Goal: Task Accomplishment & Management: Manage account settings

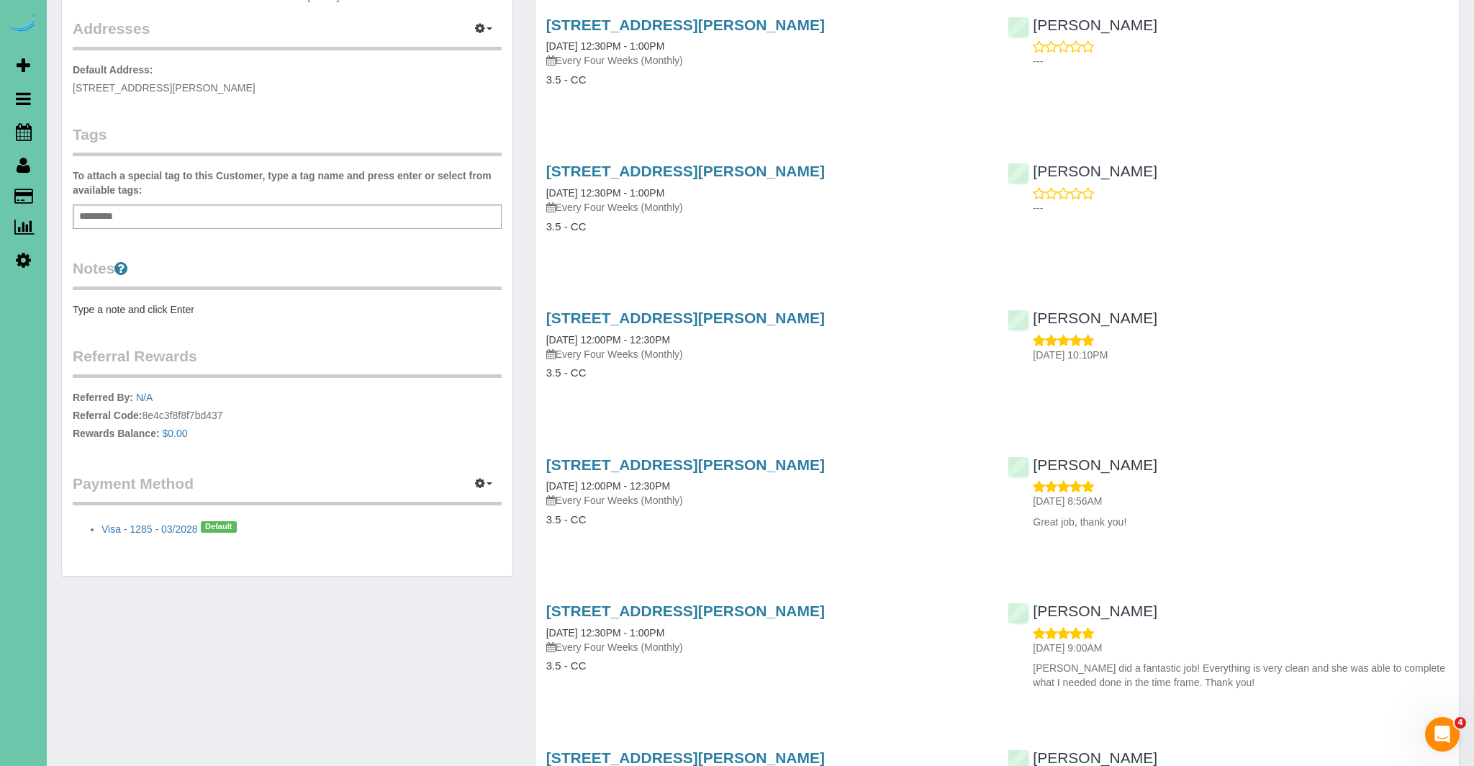
scroll to position [292, 0]
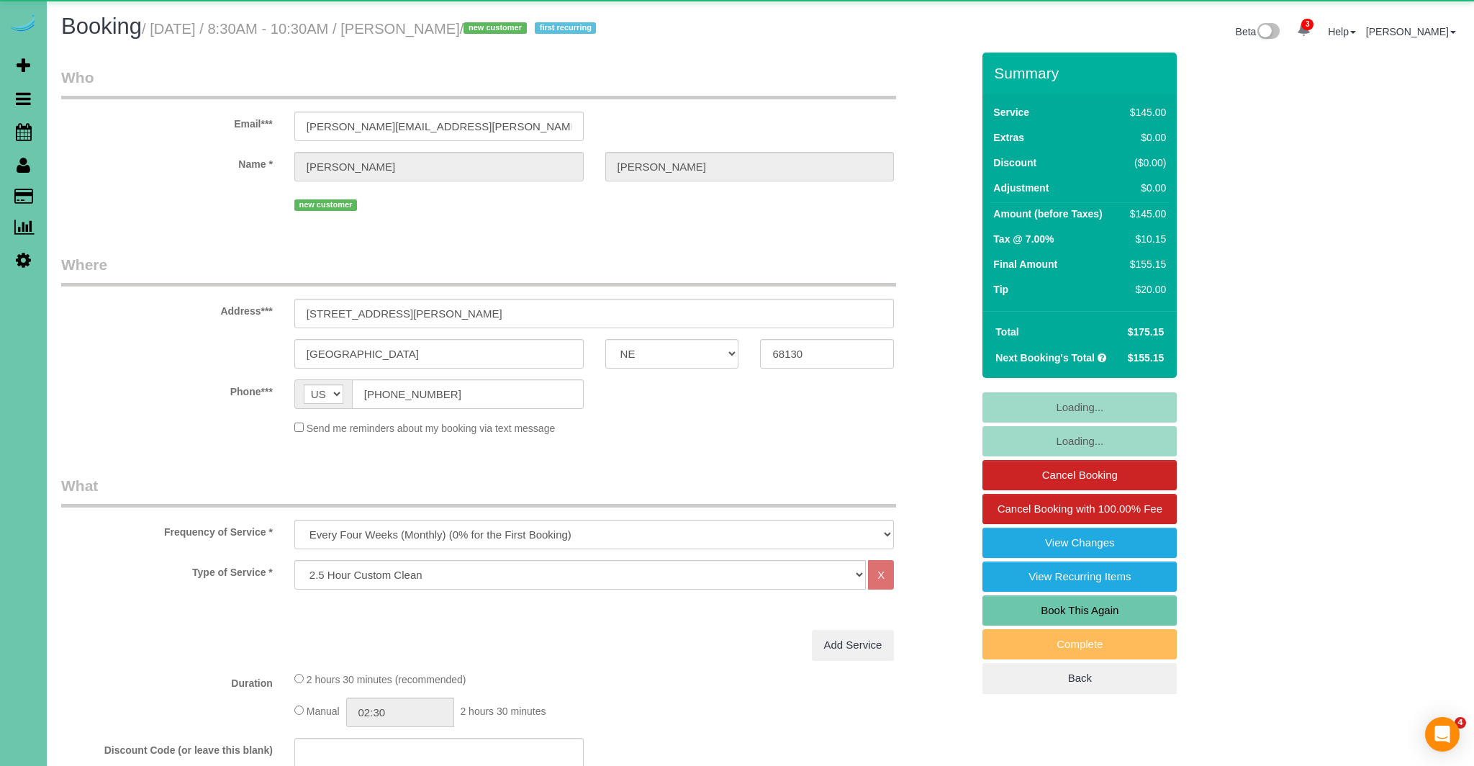
select select "NE"
select select "object:944"
select select "number:35"
select select "number:41"
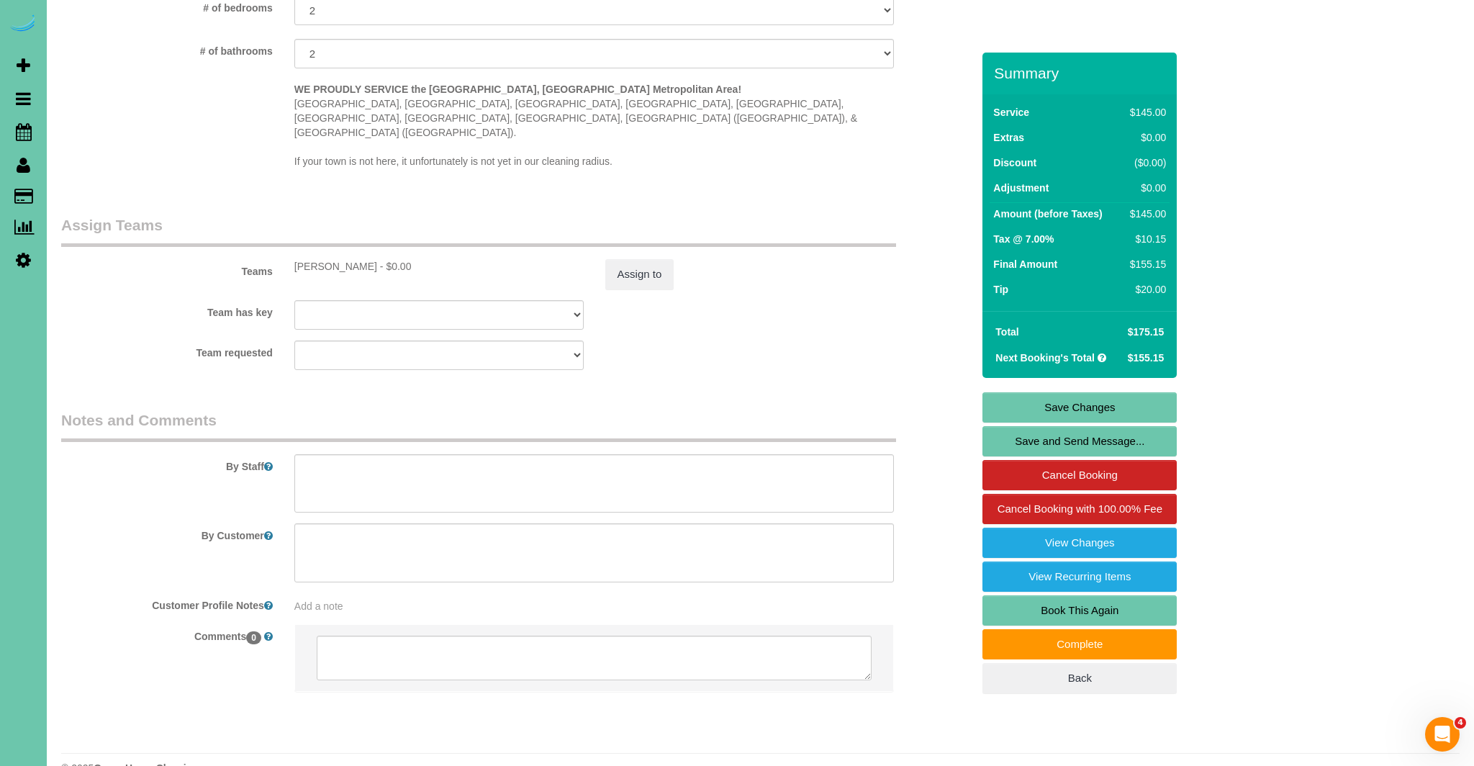
scroll to position [1332, 0]
click at [313, 453] on textarea at bounding box center [594, 482] width 600 height 59
drag, startPoint x: 421, startPoint y: 456, endPoint x: 425, endPoint y: 471, distance: 14.8
click at [423, 459] on textarea at bounding box center [594, 482] width 600 height 59
drag, startPoint x: 364, startPoint y: 455, endPoint x: 372, endPoint y: 462, distance: 10.7
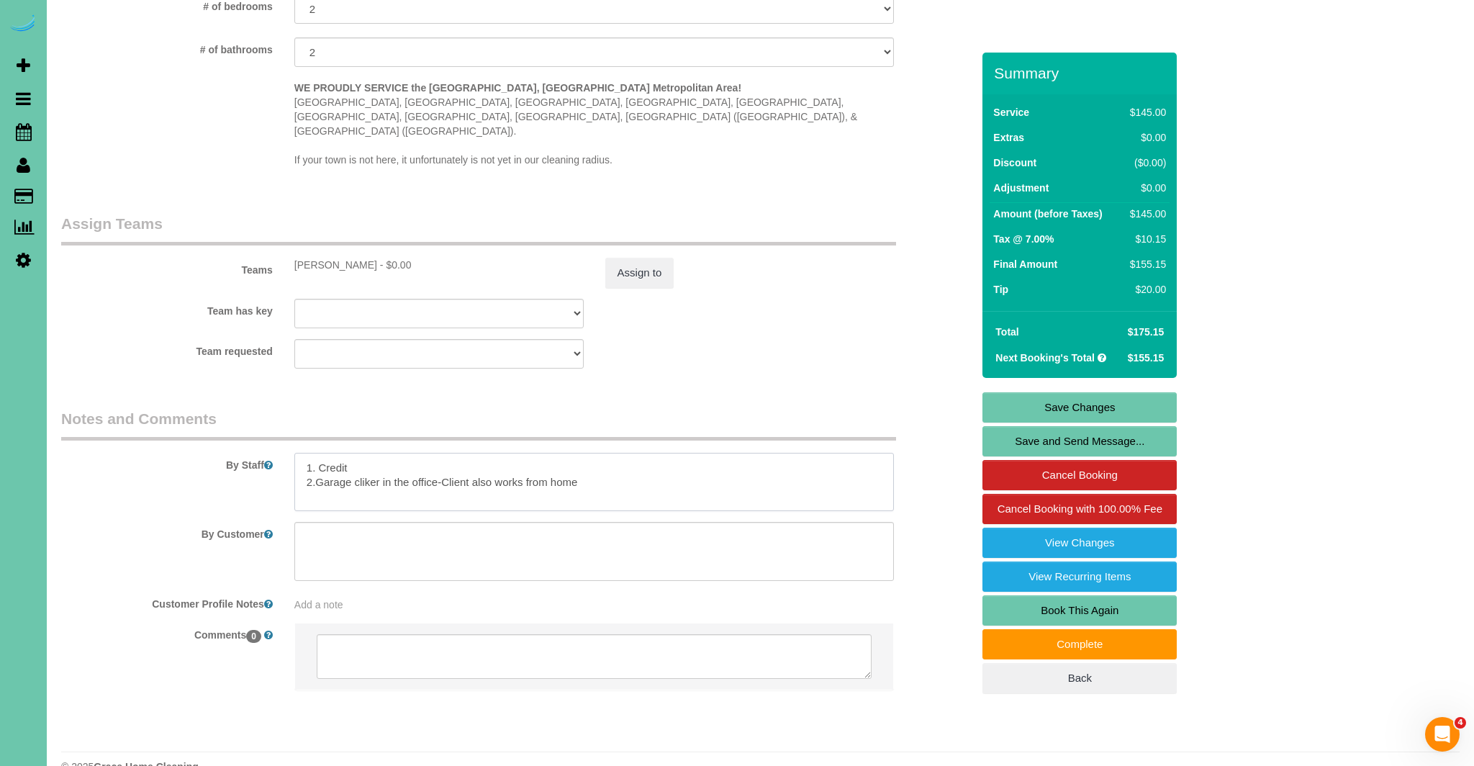
click at [368, 458] on textarea at bounding box center [594, 482] width 600 height 59
click at [603, 461] on textarea at bounding box center [594, 482] width 600 height 59
type textarea "1. Credit 2. Garage clicker in the office-Client also works from home 3. 2.5 C.…"
click at [1086, 410] on link "Save Changes" at bounding box center [1080, 407] width 194 height 30
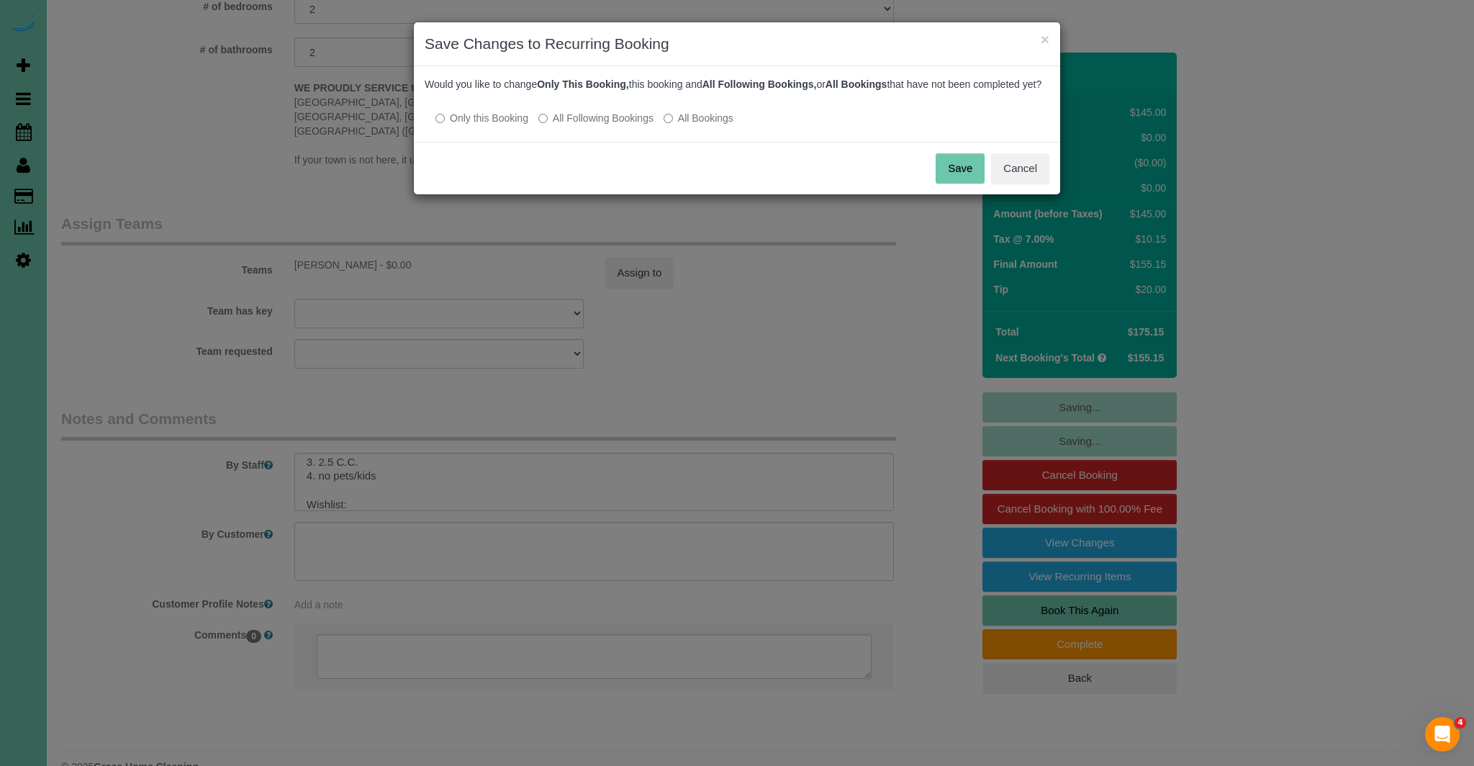
click at [968, 184] on button "Save" at bounding box center [960, 168] width 49 height 30
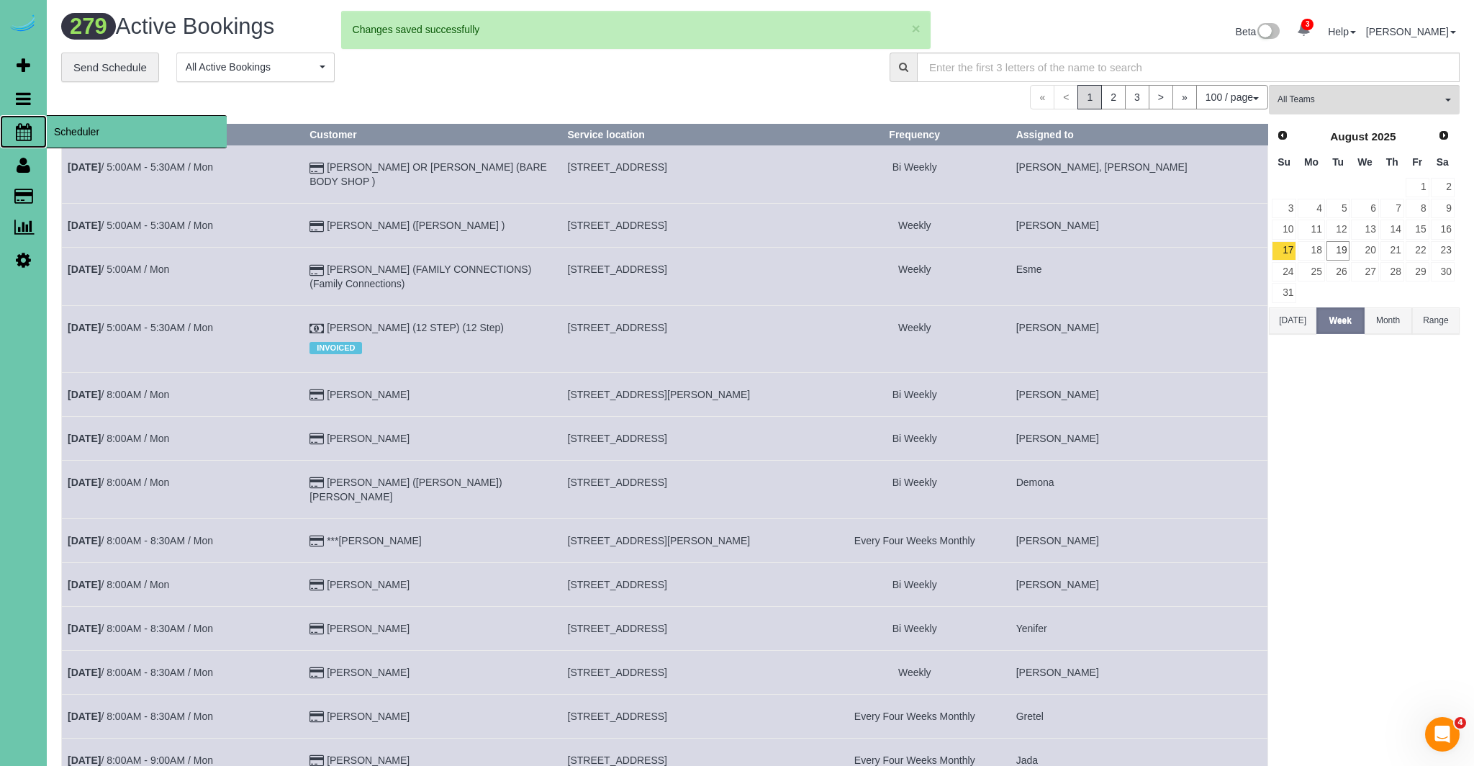
click at [25, 132] on icon at bounding box center [24, 131] width 16 height 17
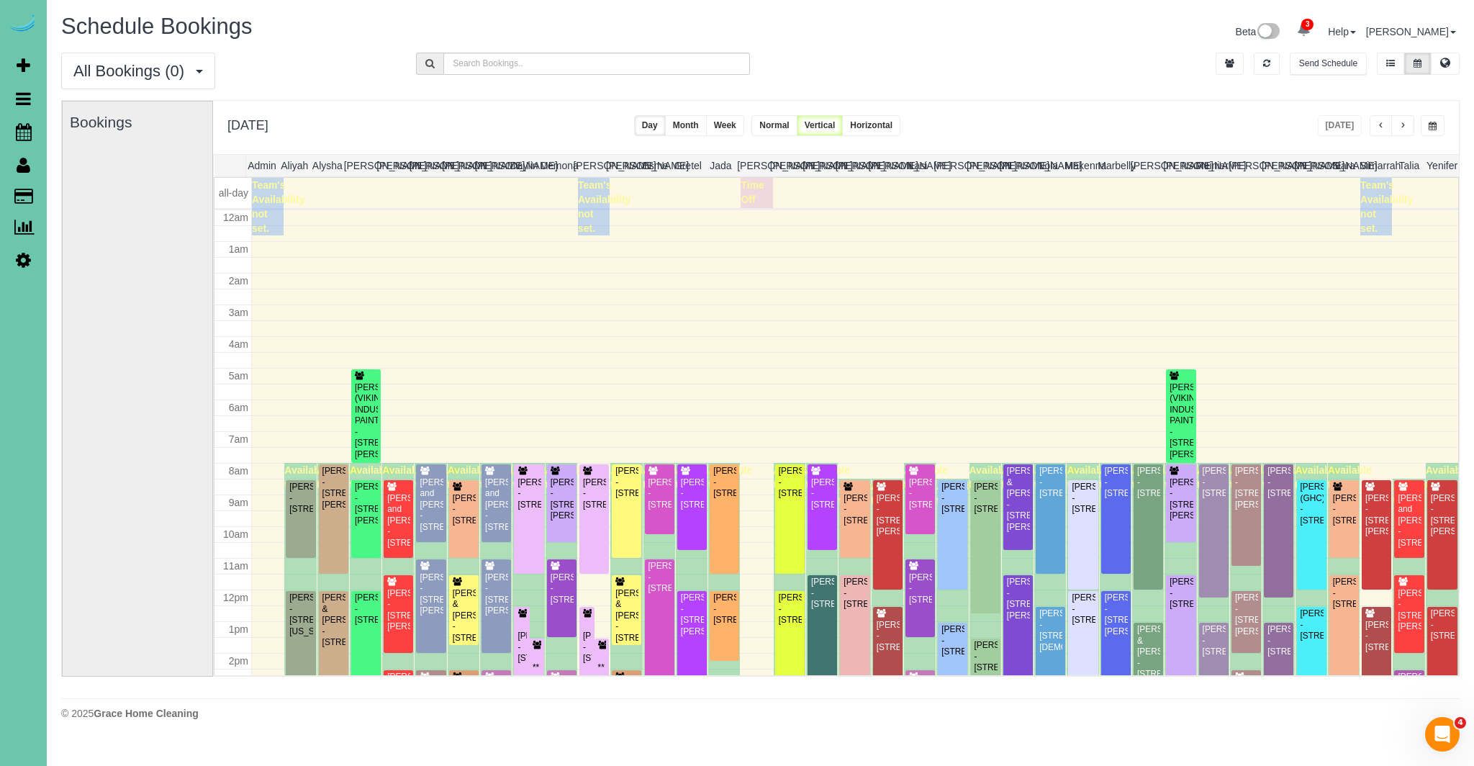
scroll to position [191, 0]
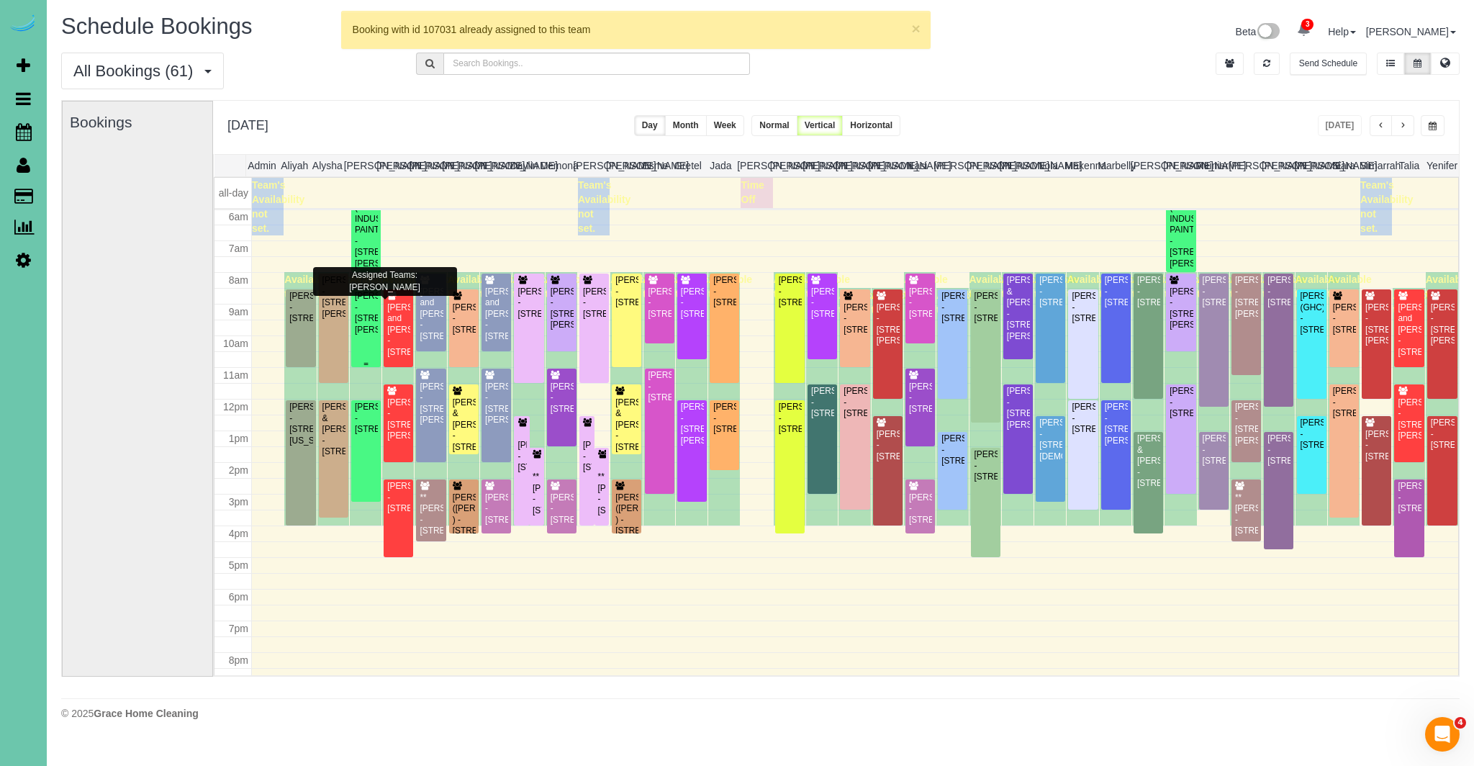
click at [369, 299] on div "Ryan Ledden - 19907 Marinda St, Omaha, NE 68130" at bounding box center [366, 313] width 24 height 45
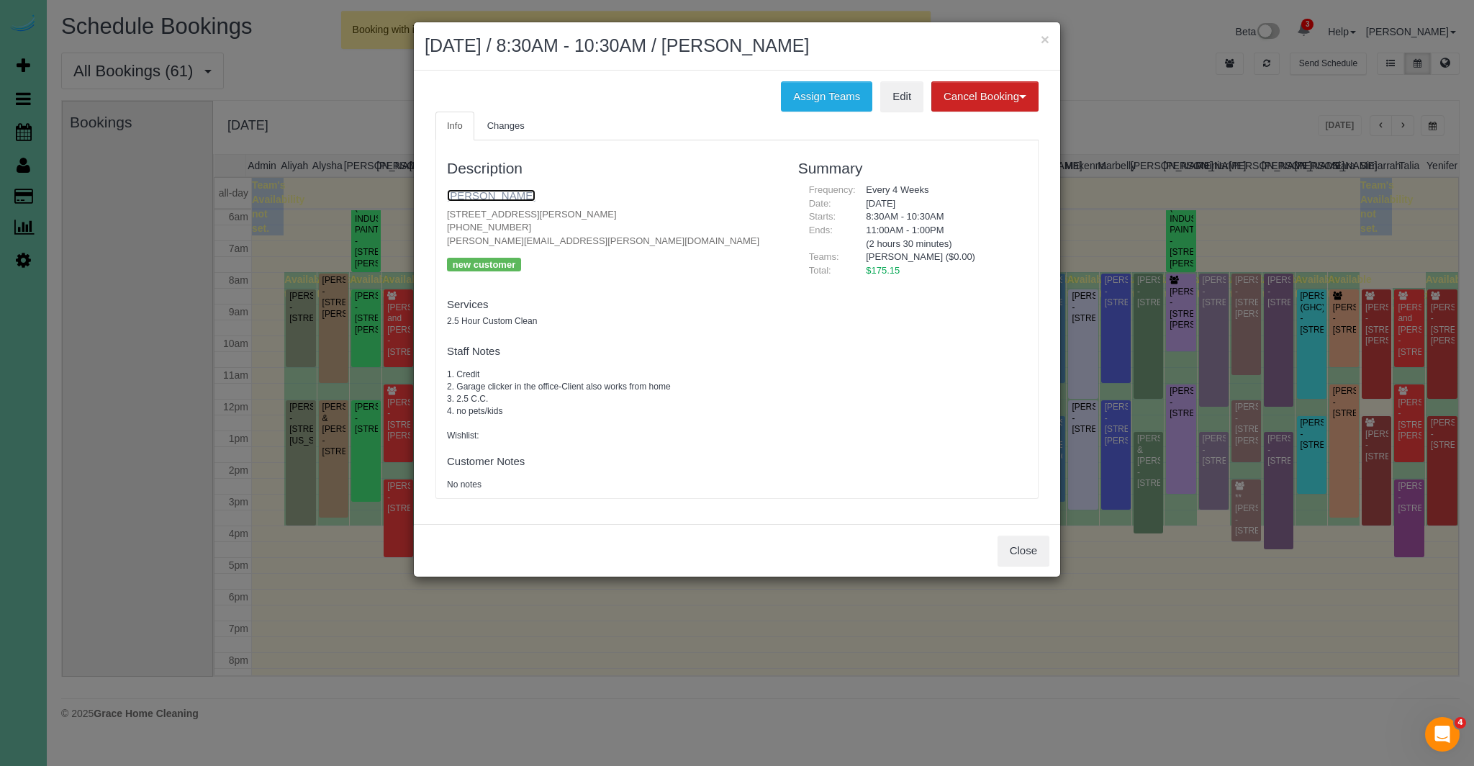
click at [505, 194] on link "Ryan Ledden" at bounding box center [491, 195] width 89 height 12
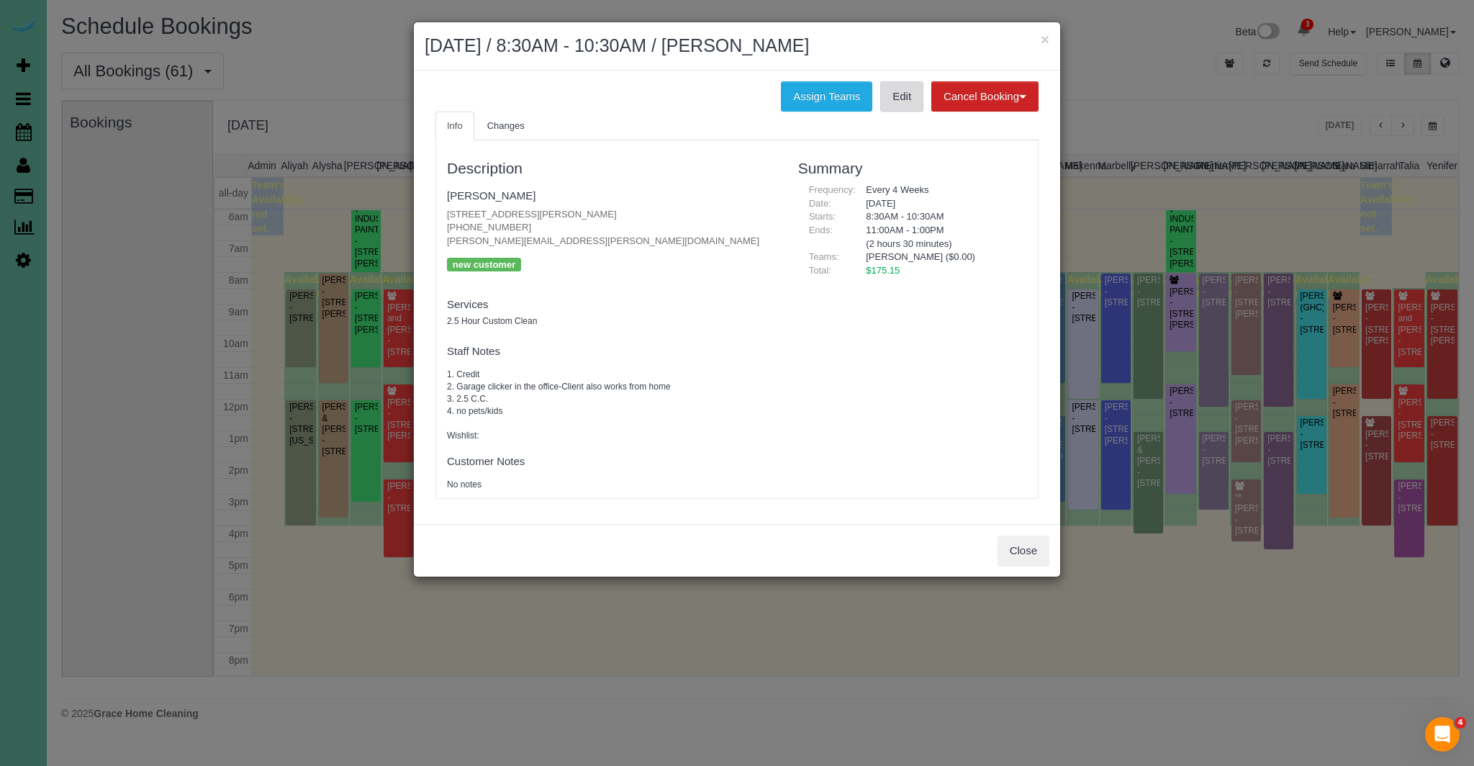
click at [895, 102] on link "Edit" at bounding box center [901, 96] width 43 height 30
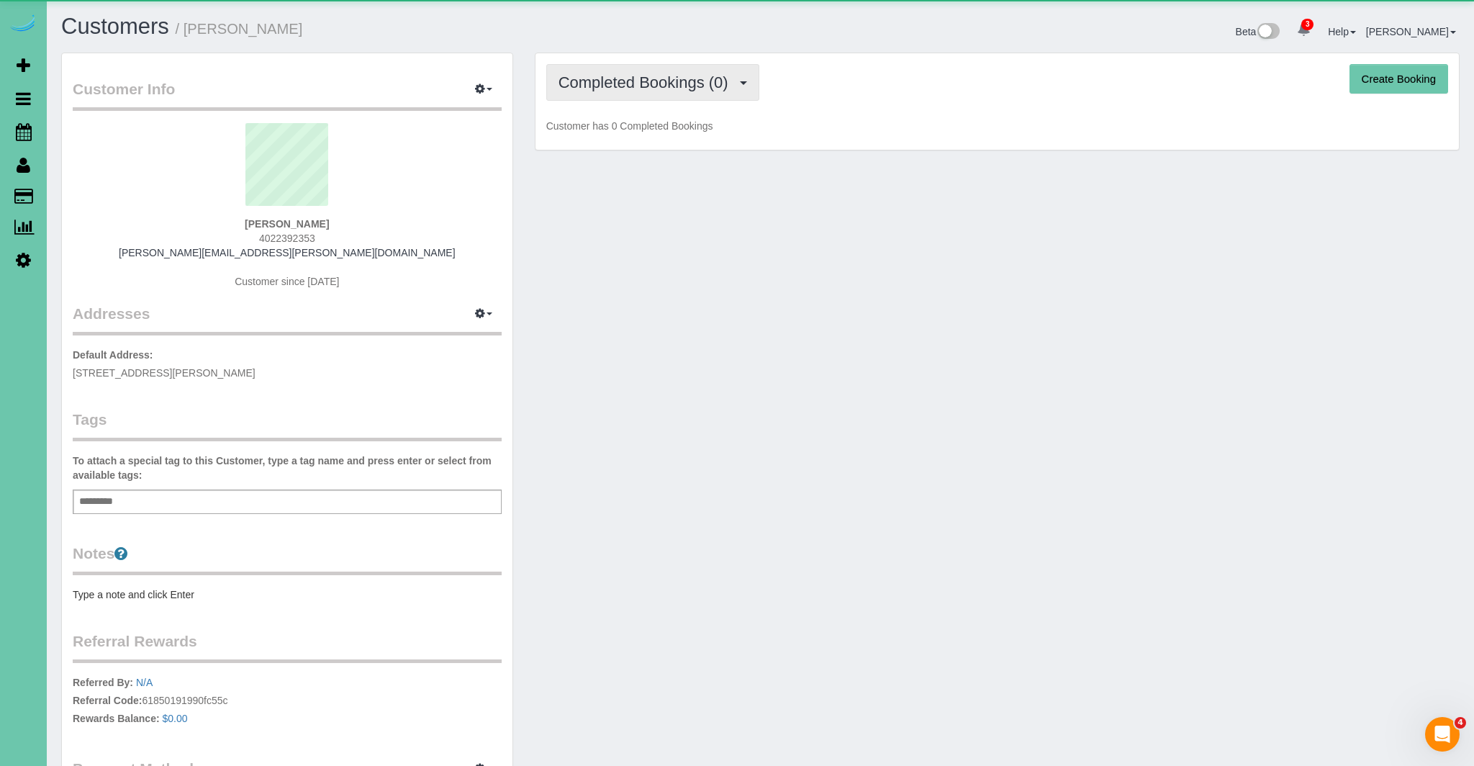
click at [730, 96] on button "Completed Bookings (0)" at bounding box center [652, 82] width 213 height 37
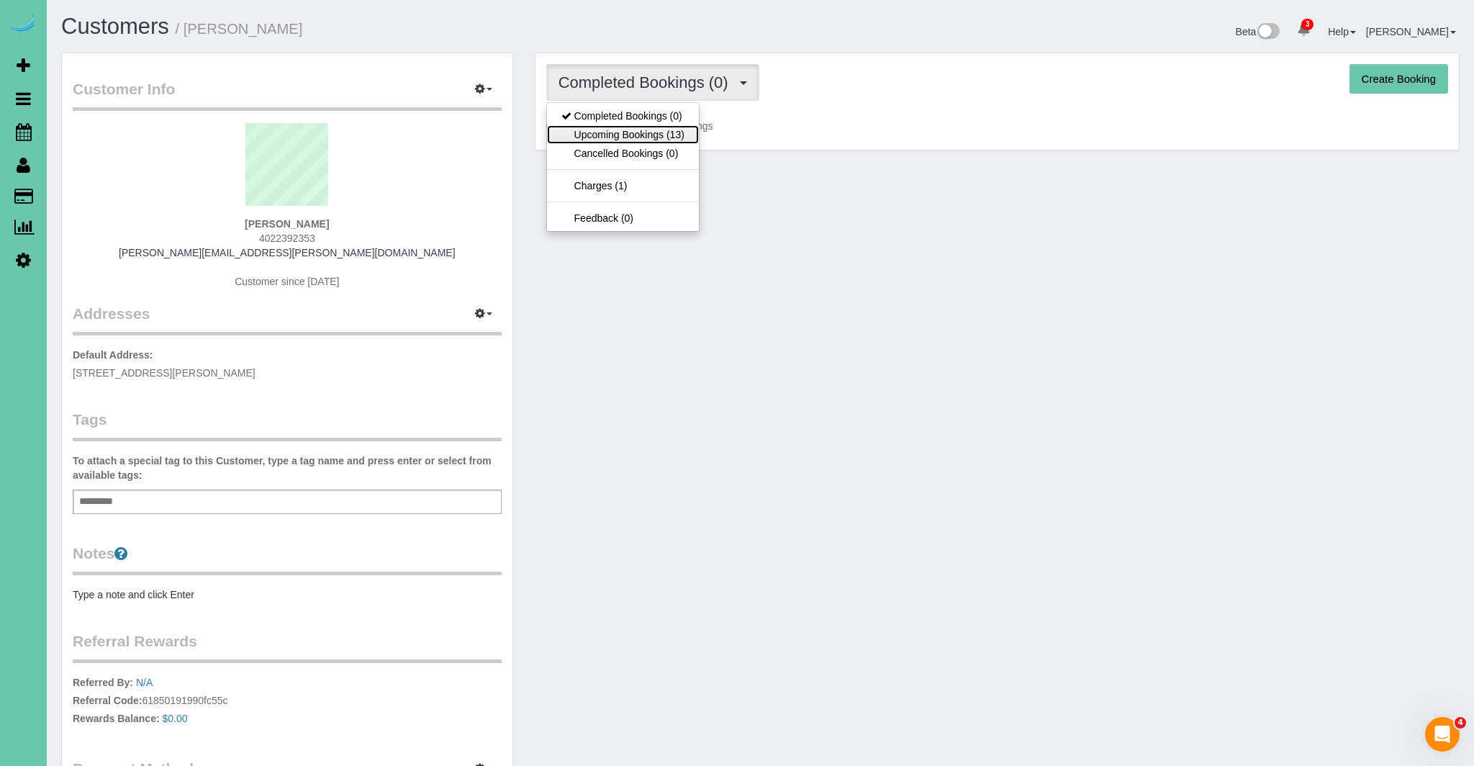
click at [693, 140] on link "Upcoming Bookings (13)" at bounding box center [623, 134] width 152 height 19
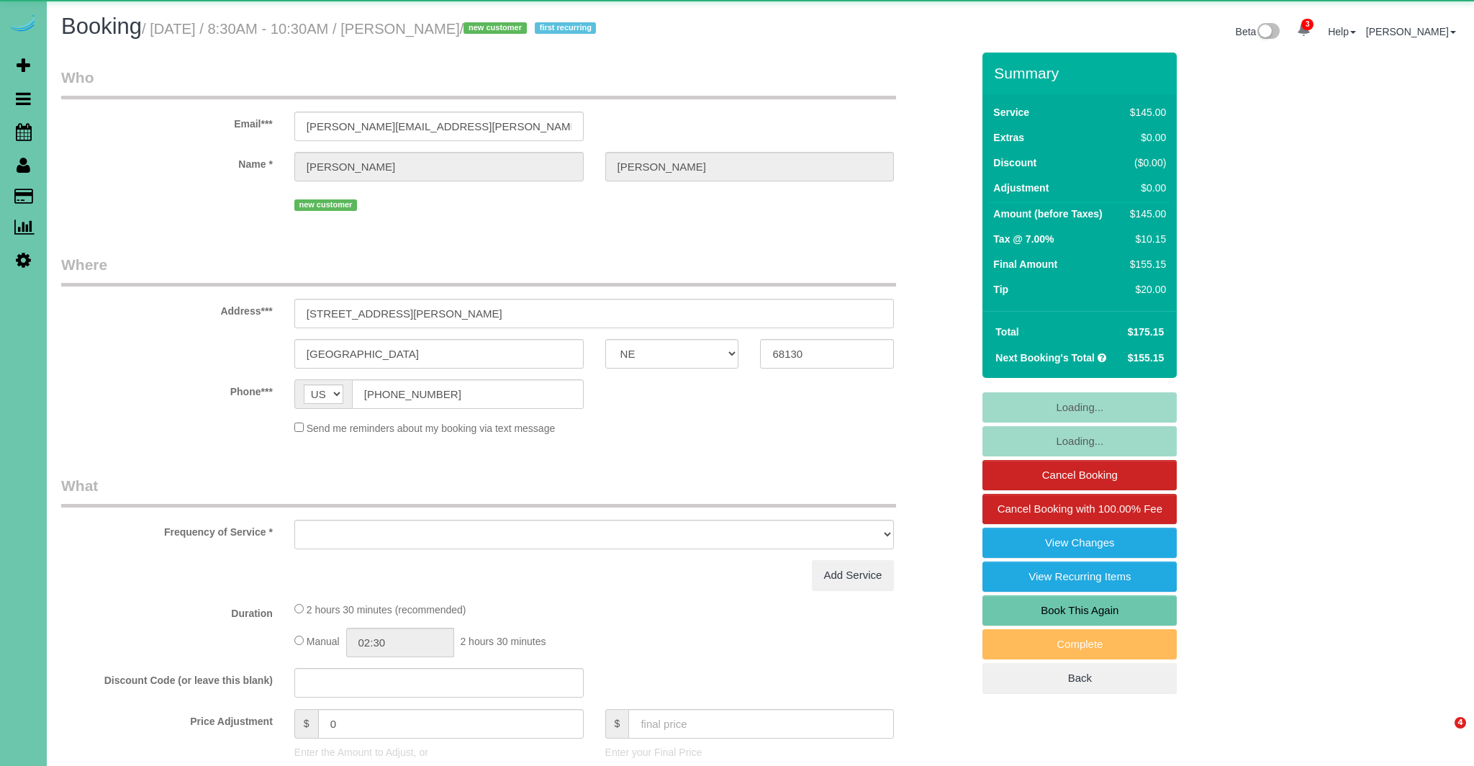
select select "NE"
select select "object:668"
select select "number:35"
select select "number:41"
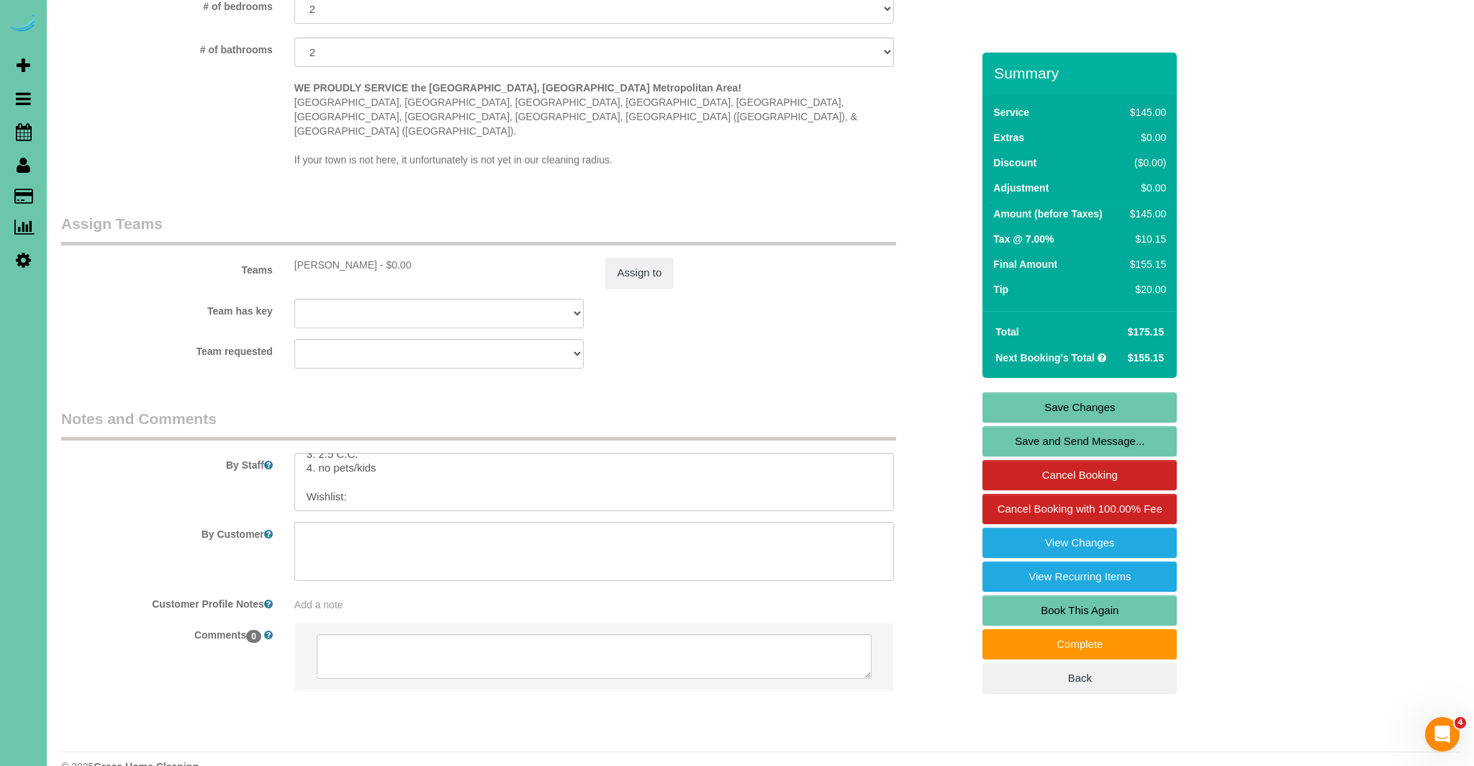
scroll to position [39, 0]
click at [357, 470] on textarea at bounding box center [594, 482] width 600 height 59
type textarea "1. Credit 2. Garage clicker in the office-Client also works from home 3. 2.5 C.…"
click at [1059, 407] on link "Save Changes" at bounding box center [1080, 407] width 194 height 30
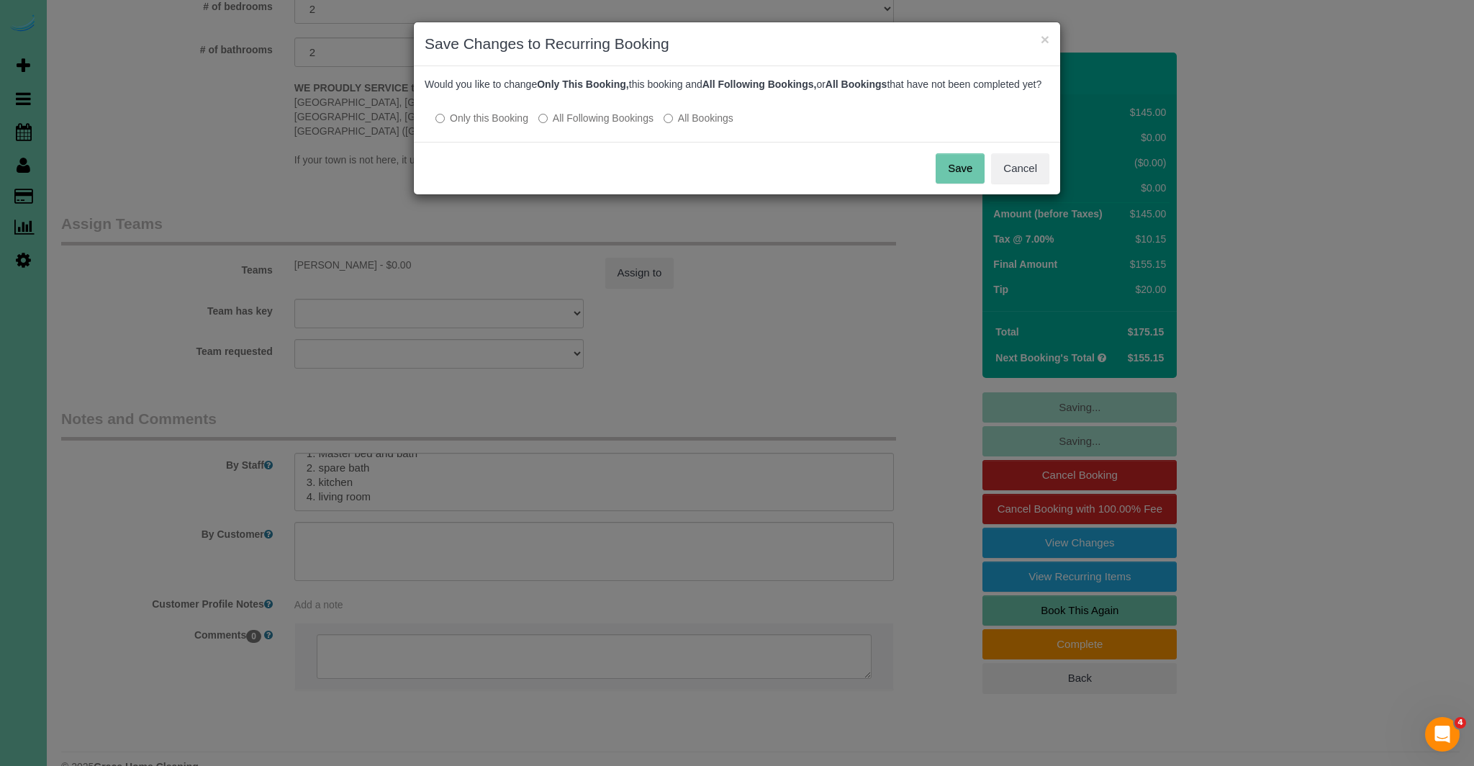
click at [966, 184] on button "Save" at bounding box center [960, 168] width 49 height 30
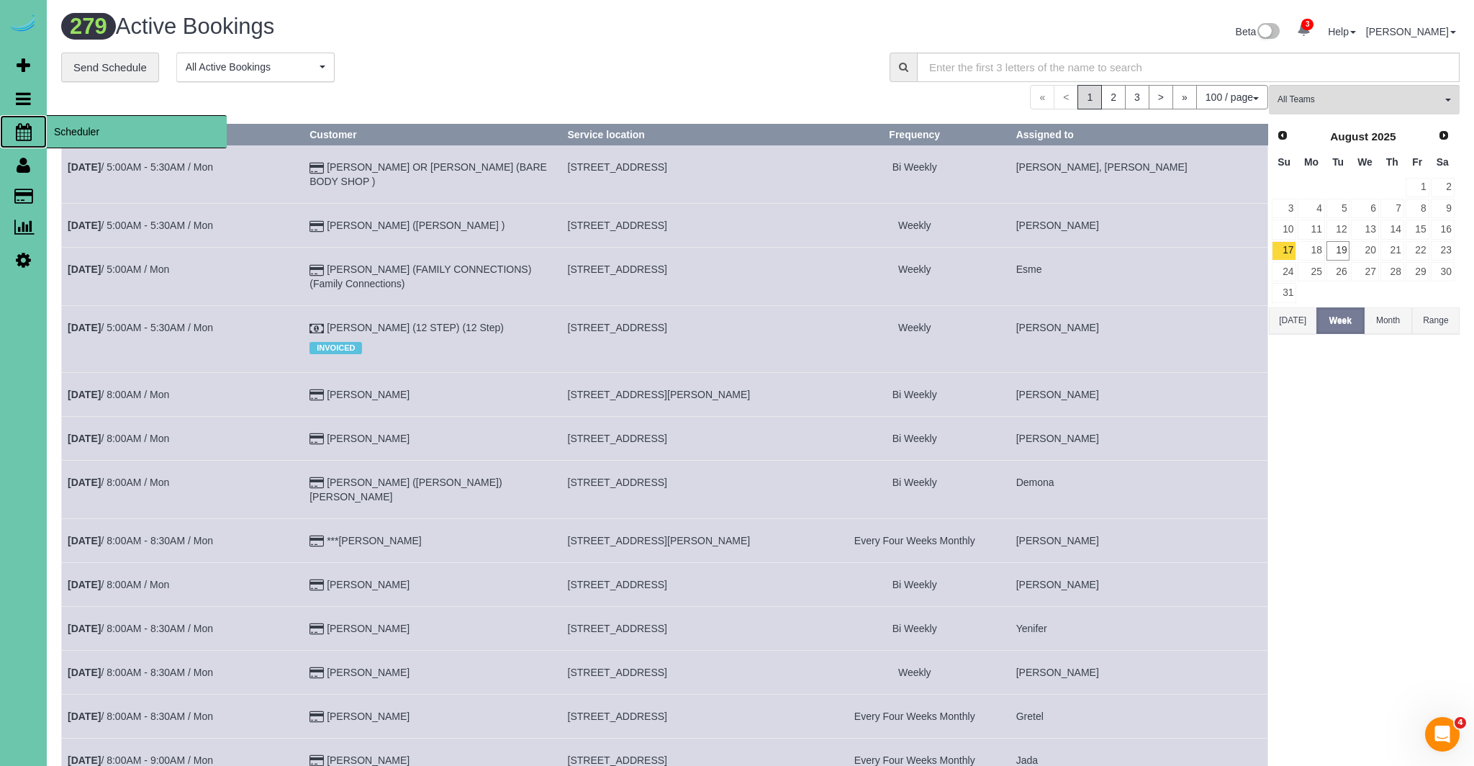
click at [27, 132] on icon at bounding box center [24, 131] width 16 height 17
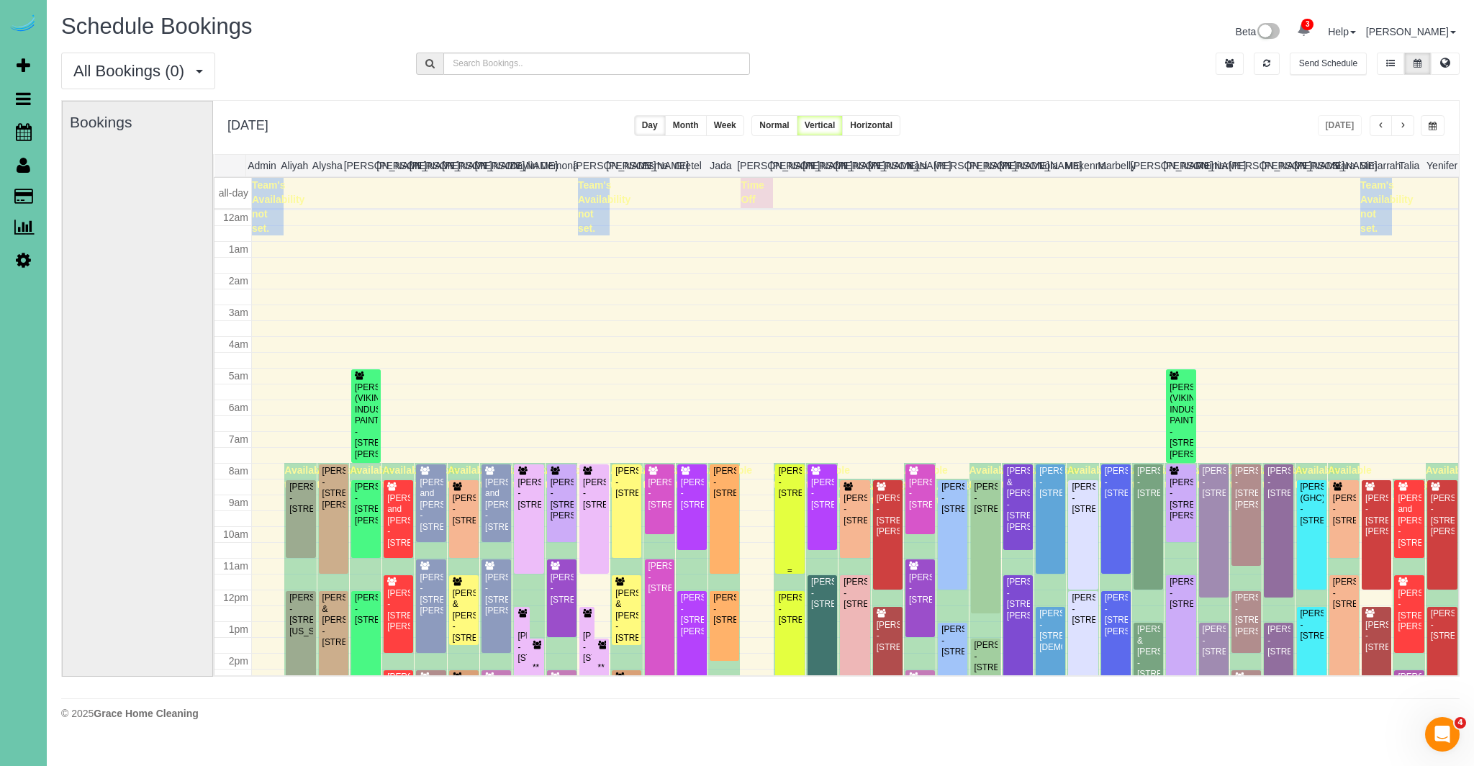
scroll to position [191, 0]
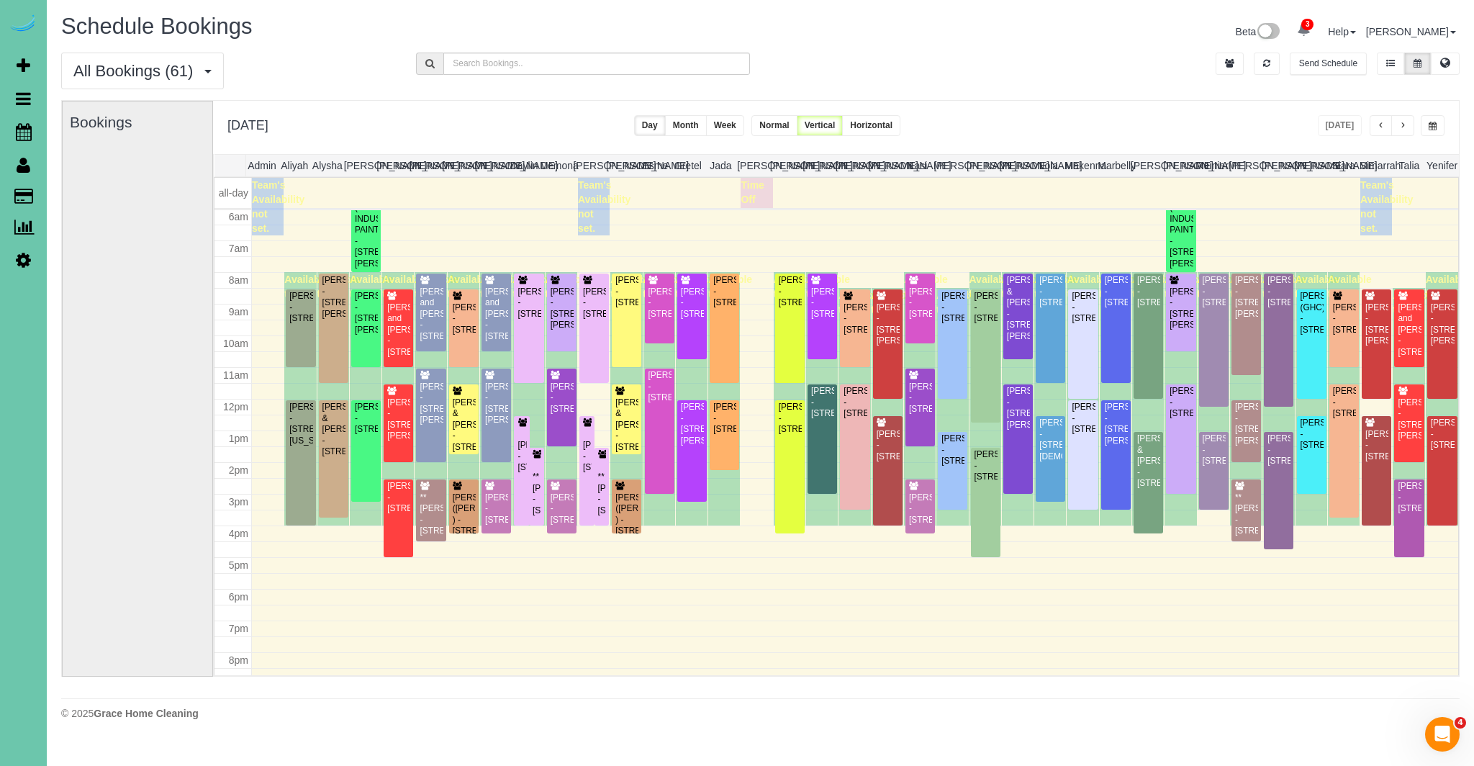
click at [1401, 130] on span "button" at bounding box center [1403, 126] width 7 height 9
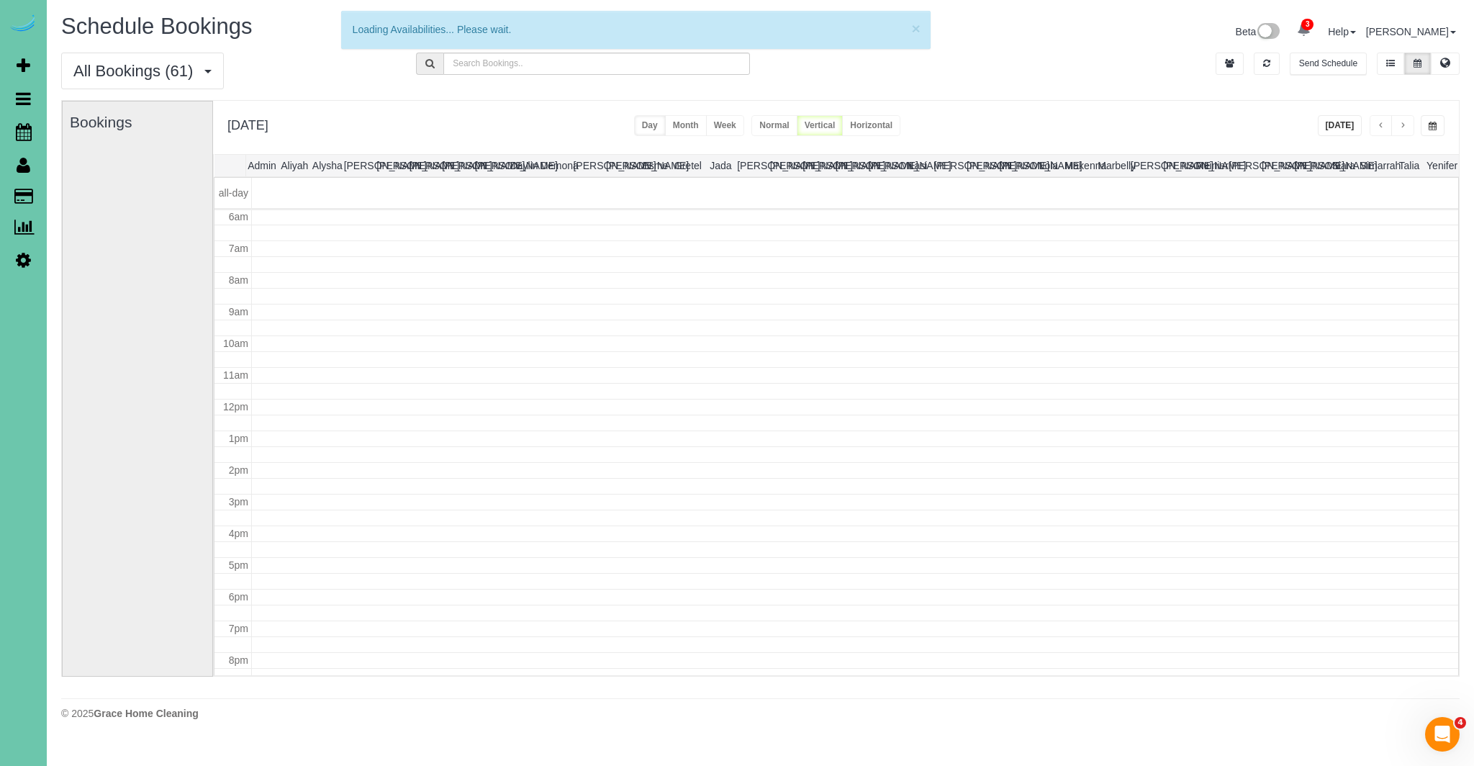
click at [1401, 130] on span "button" at bounding box center [1403, 126] width 7 height 9
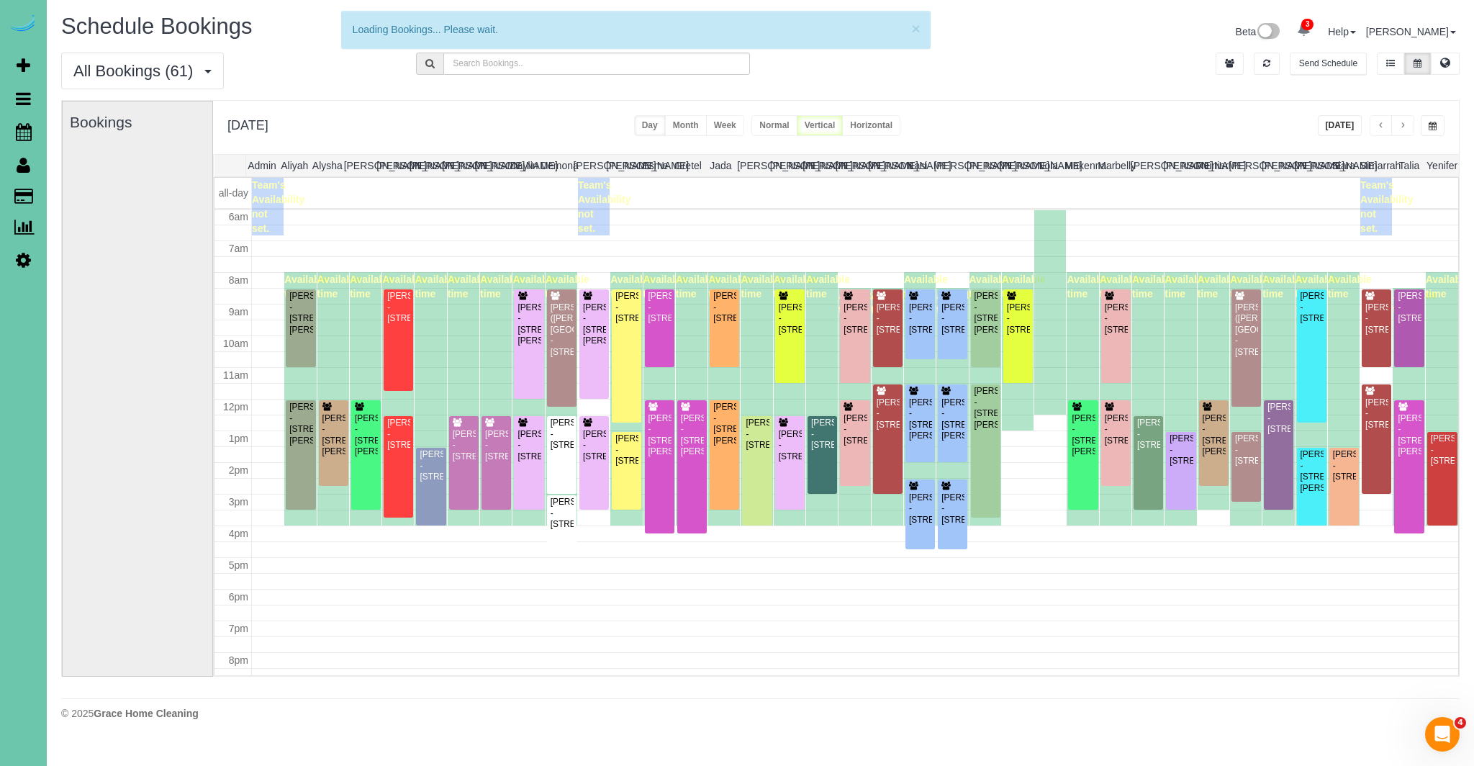
click at [1401, 130] on span "button" at bounding box center [1403, 126] width 7 height 9
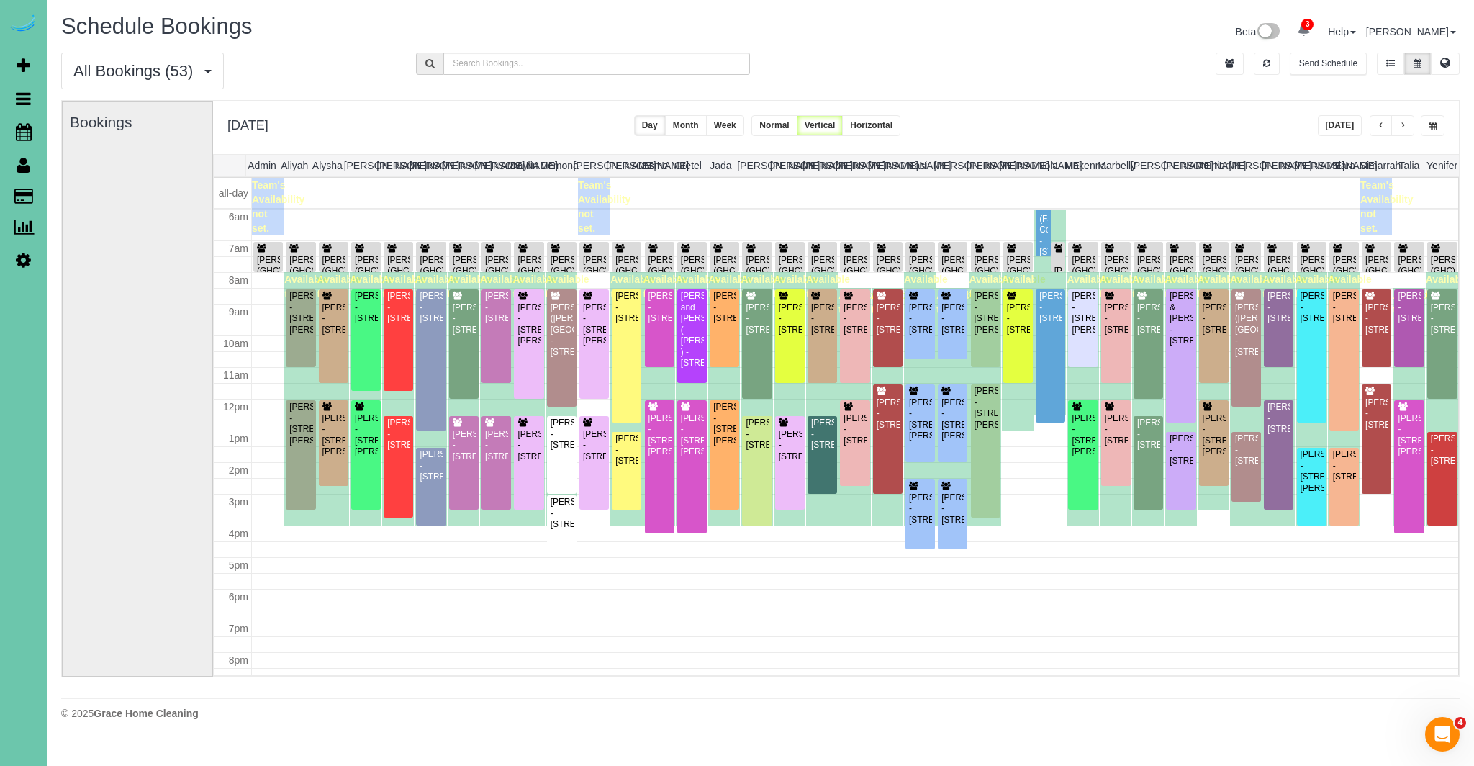
click at [1401, 130] on span "button" at bounding box center [1403, 126] width 7 height 9
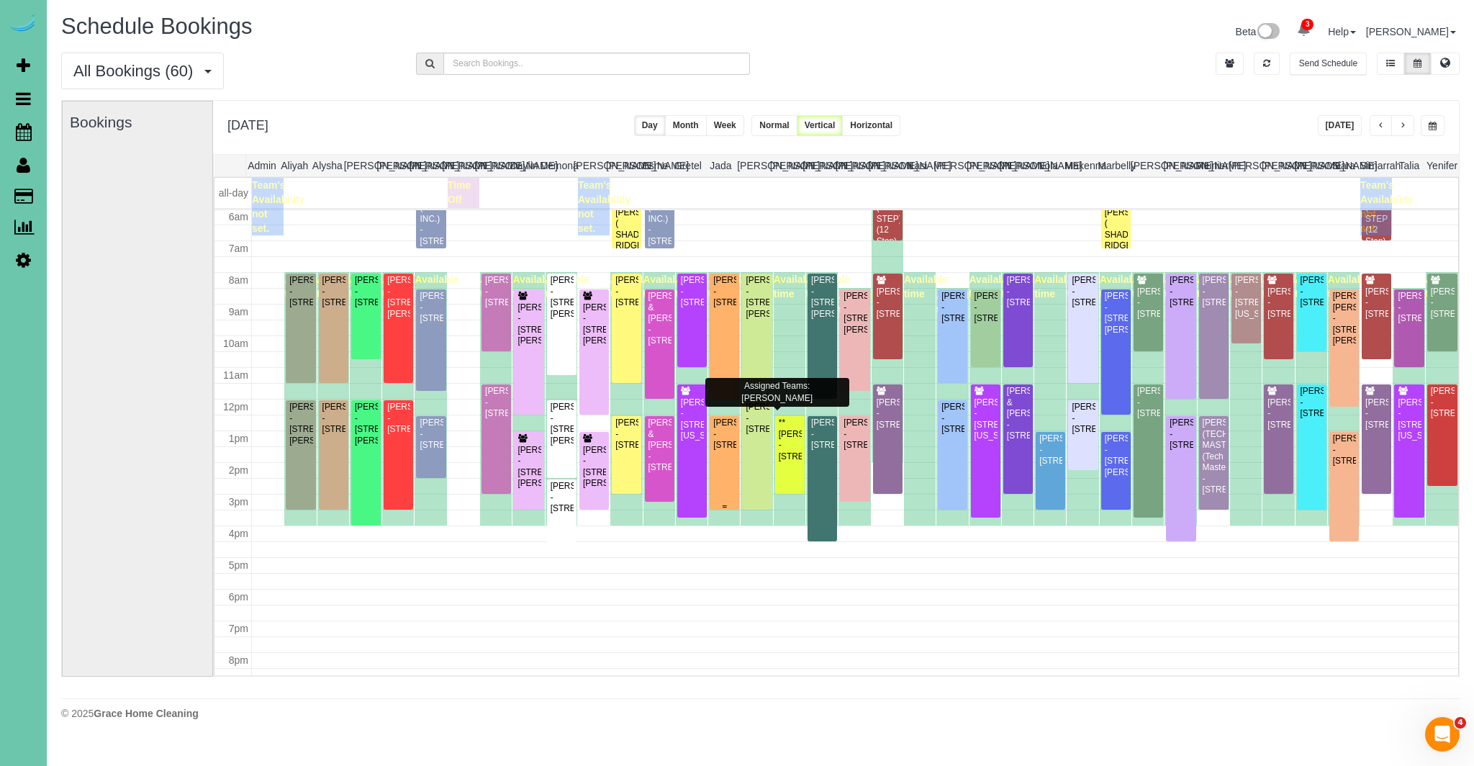
click at [728, 437] on div "Katie Weeks - 5022 Izard St, Omaha, NE 68132" at bounding box center [725, 434] width 24 height 33
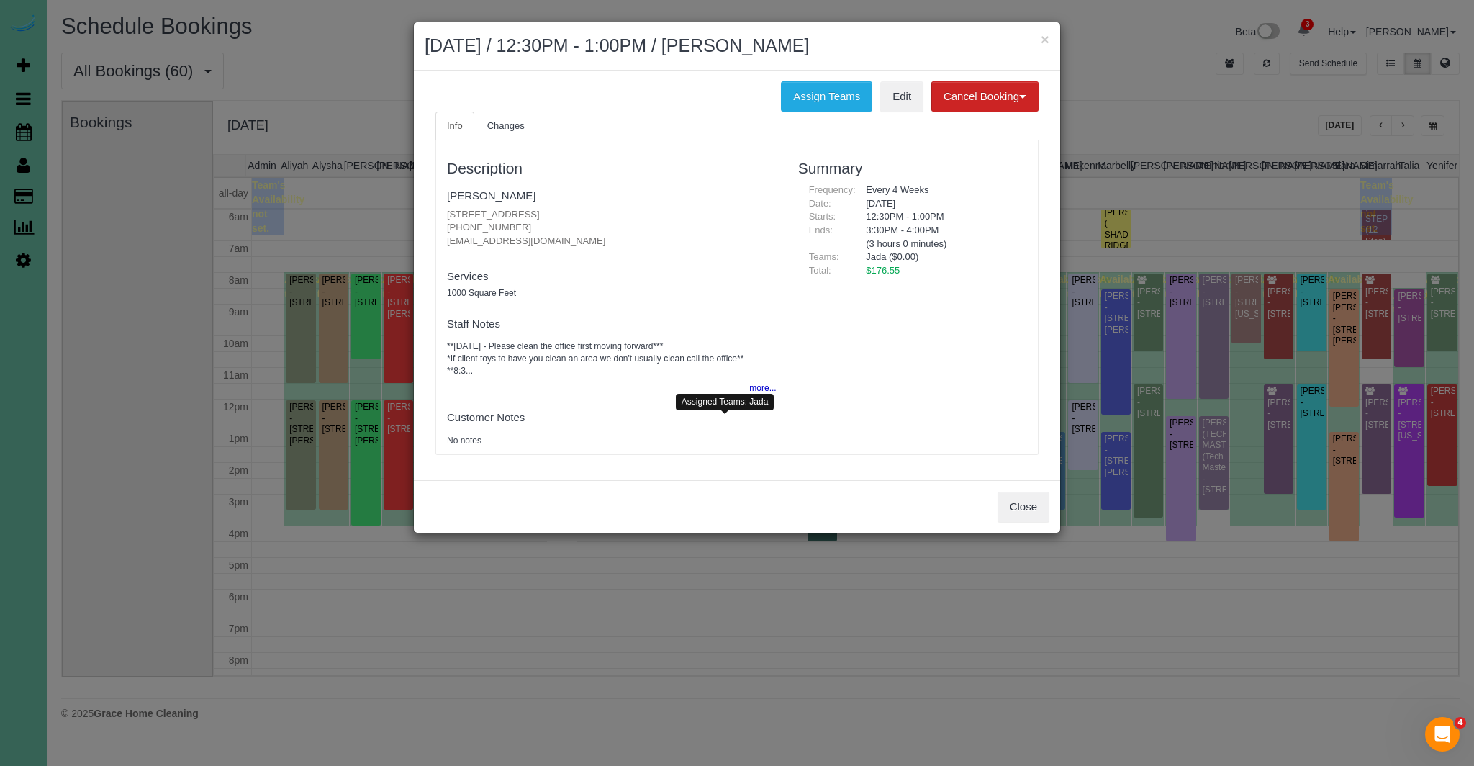
click at [728, 437] on div "× August 21, 2025 / 12:30PM - 1:00PM / Katie Weeks Assign Teams Edit Cancel Boo…" at bounding box center [737, 383] width 1474 height 766
click at [762, 389] on button "more..." at bounding box center [758, 388] width 35 height 21
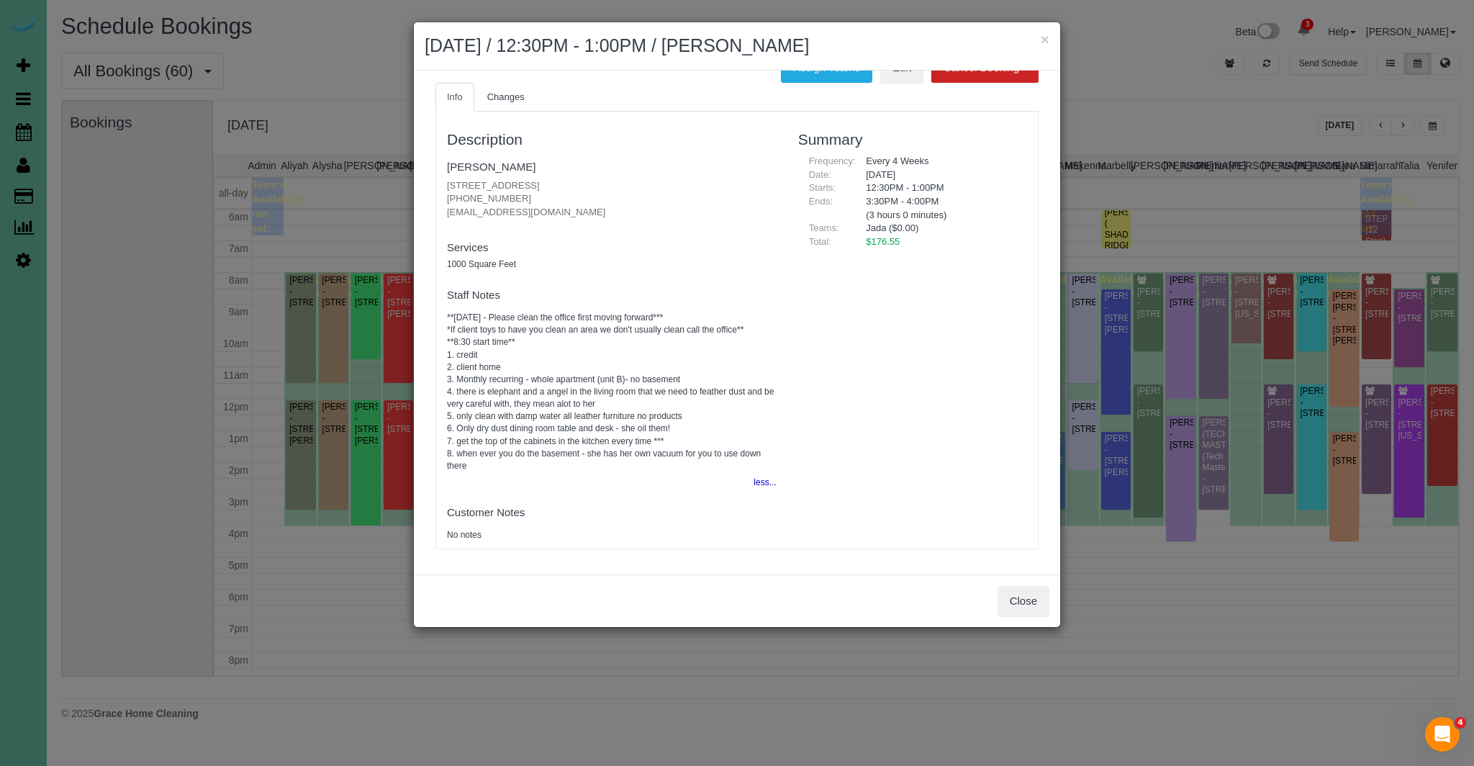
scroll to position [0, 0]
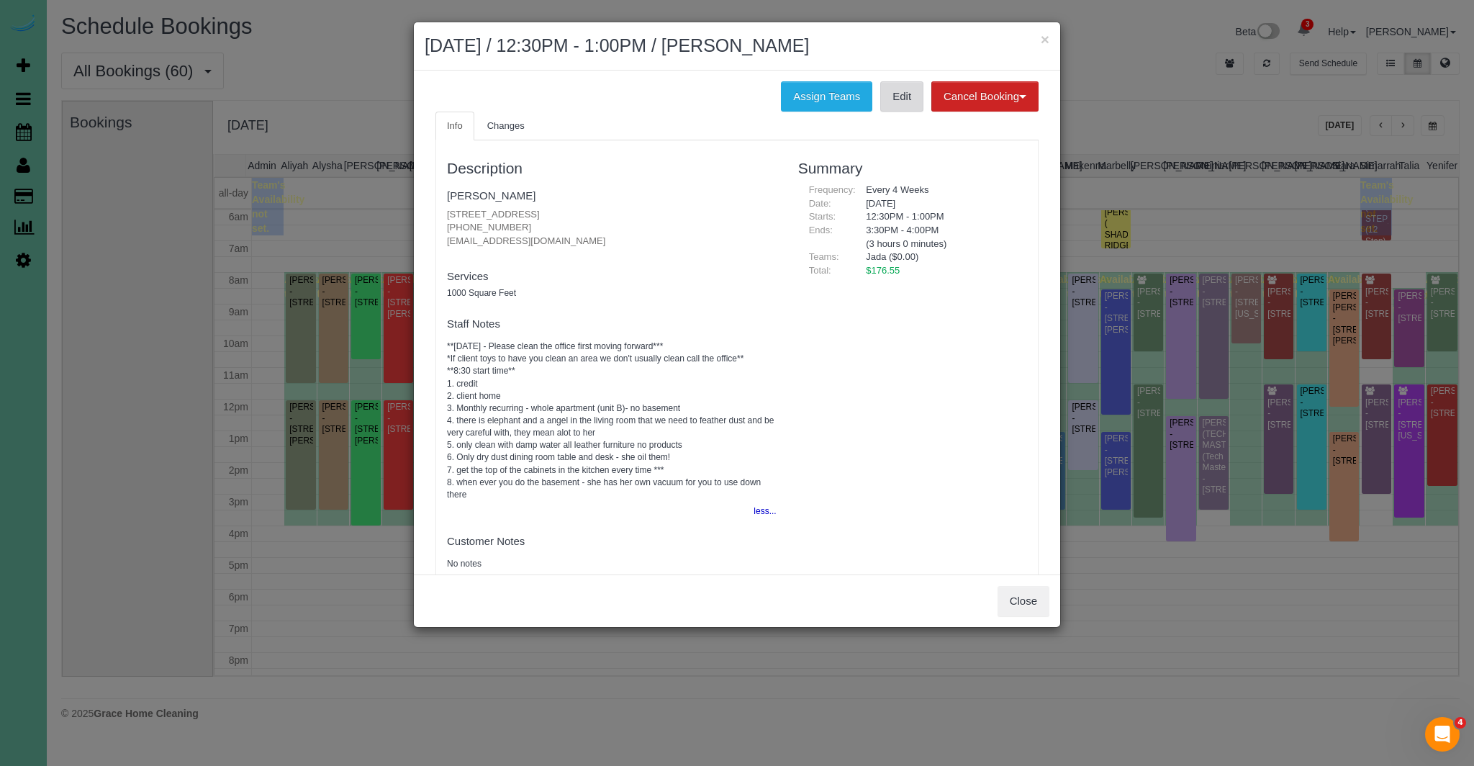
click at [891, 99] on link "Edit" at bounding box center [901, 96] width 43 height 30
click at [485, 197] on link "Katie Weeks" at bounding box center [491, 195] width 89 height 12
click at [909, 98] on link "Edit" at bounding box center [901, 96] width 43 height 30
drag, startPoint x: 1020, startPoint y: 599, endPoint x: 1209, endPoint y: 484, distance: 221.0
click at [1019, 599] on button "Close" at bounding box center [1024, 601] width 52 height 30
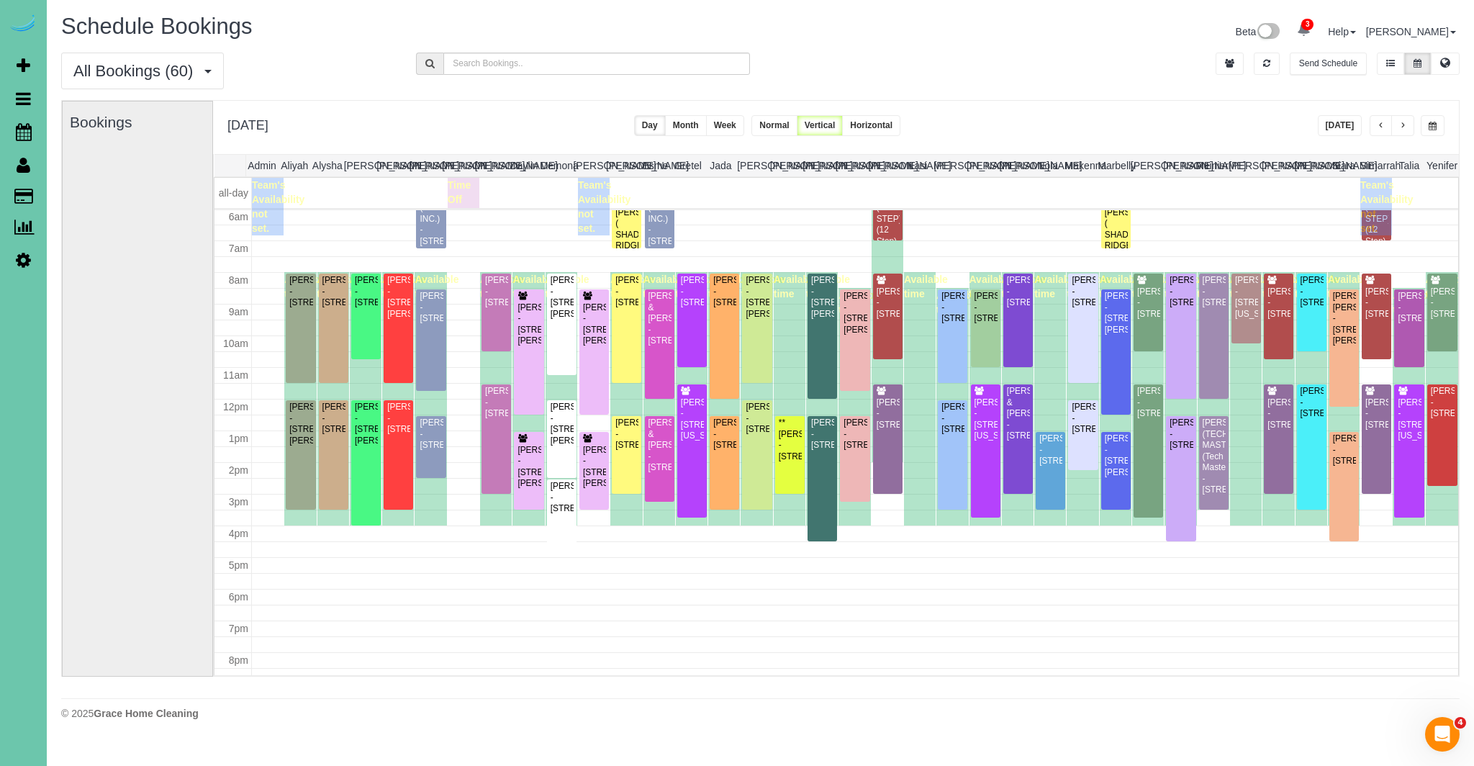
click at [1352, 127] on button "Today" at bounding box center [1340, 125] width 45 height 21
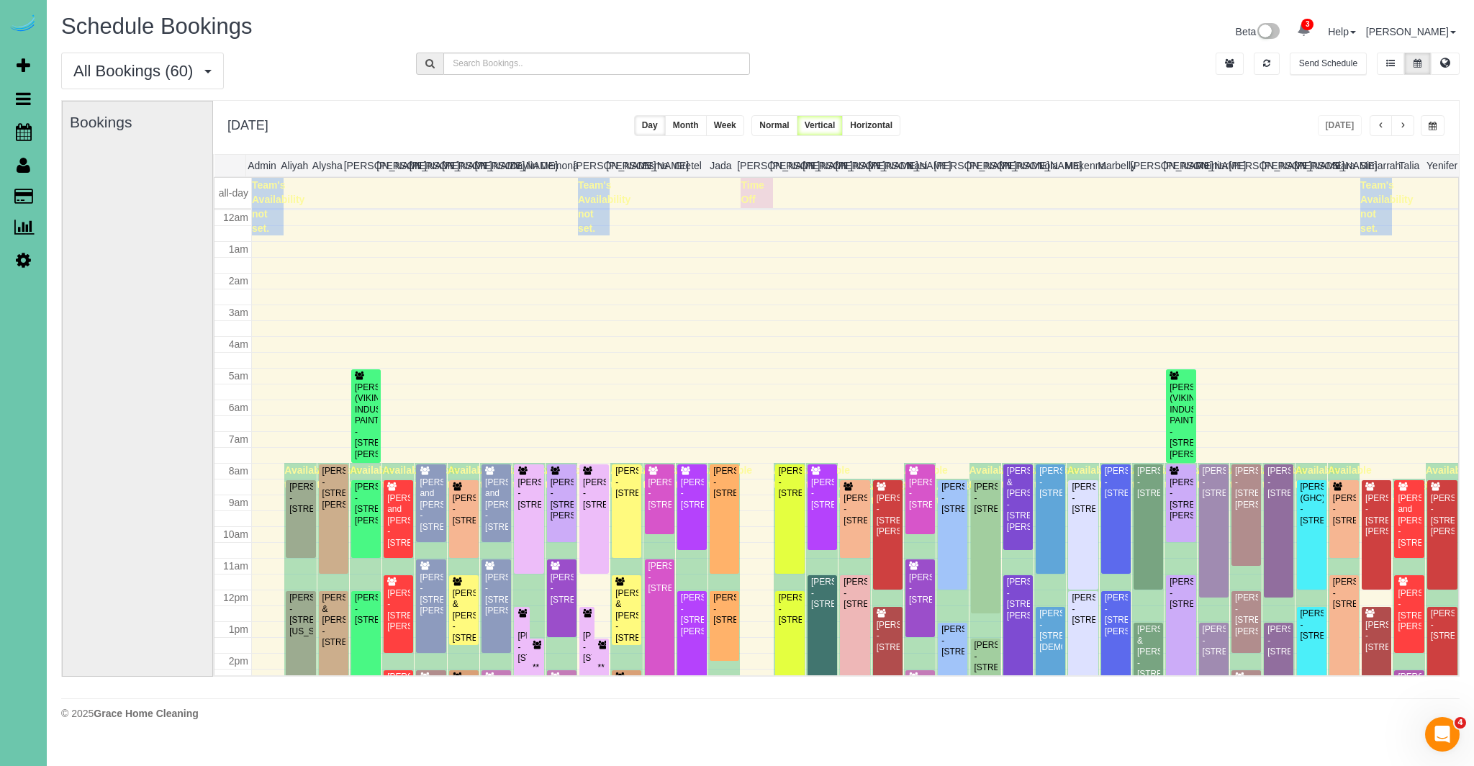
scroll to position [191, 0]
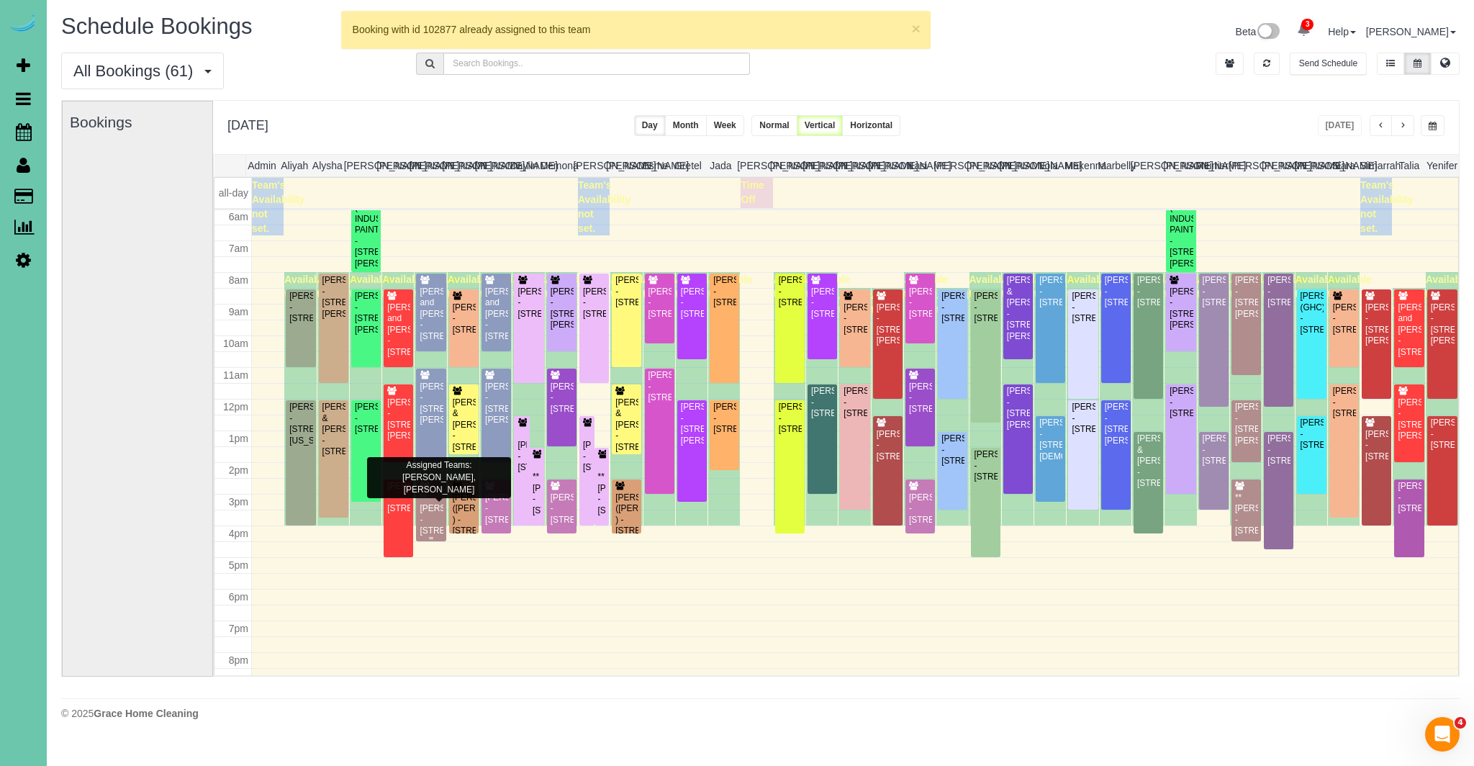
click at [429, 509] on div "**Mary Smith - 1476 N 96th Ave, Omaha, NE 68114" at bounding box center [431, 514] width 24 height 45
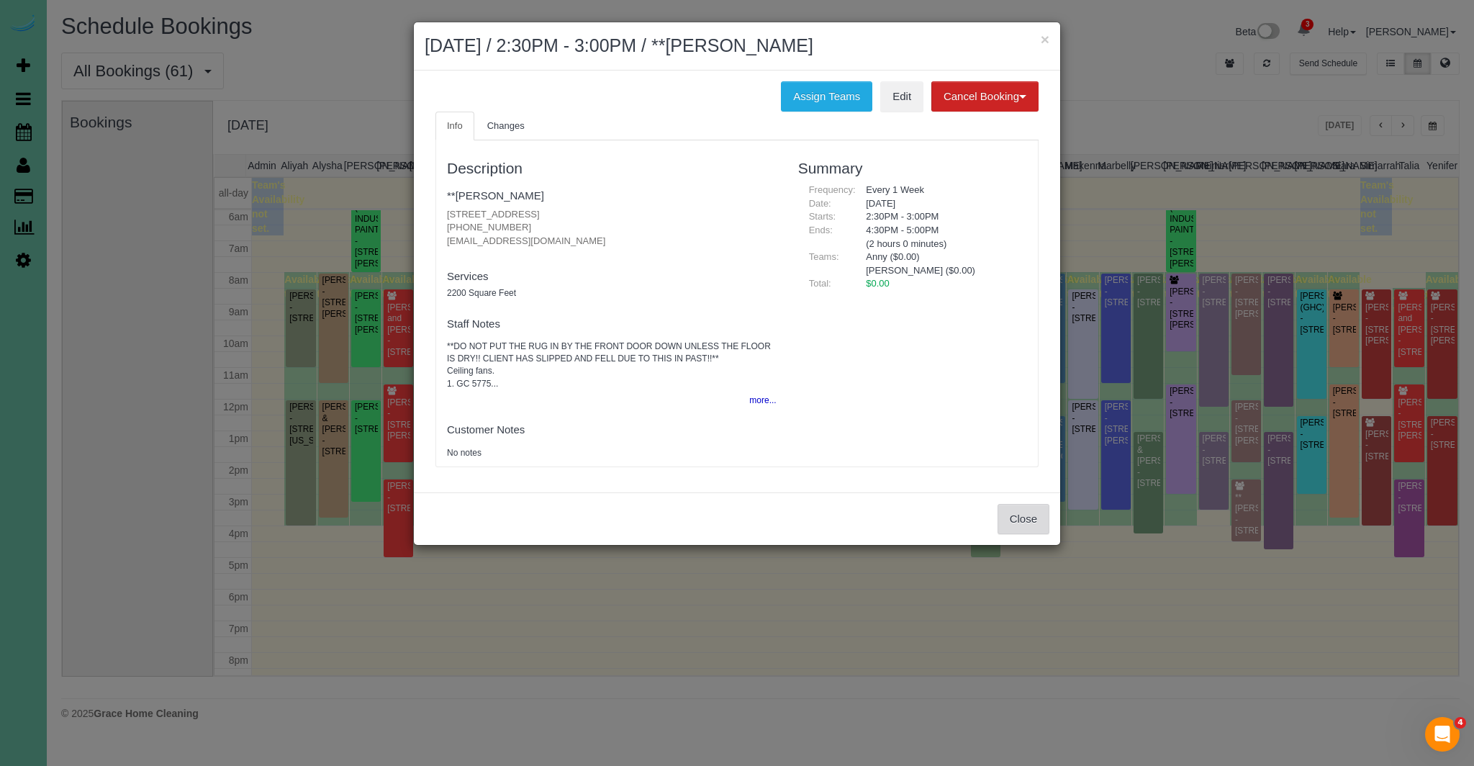
click at [1029, 522] on button "Close" at bounding box center [1024, 519] width 52 height 30
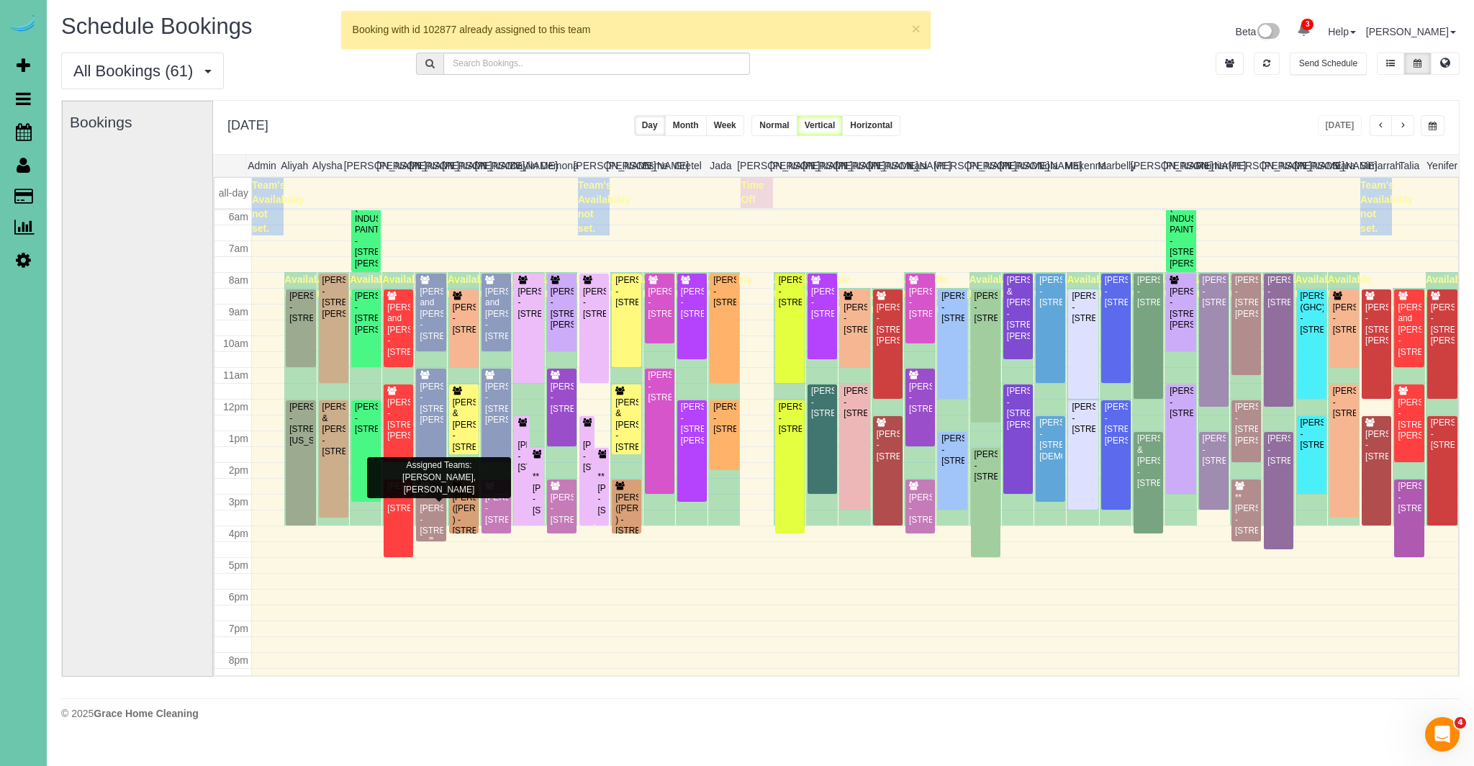
click at [433, 498] on div "**Mary Smith - 1476 N 96th Ave, Omaha, NE 68114" at bounding box center [431, 514] width 24 height 45
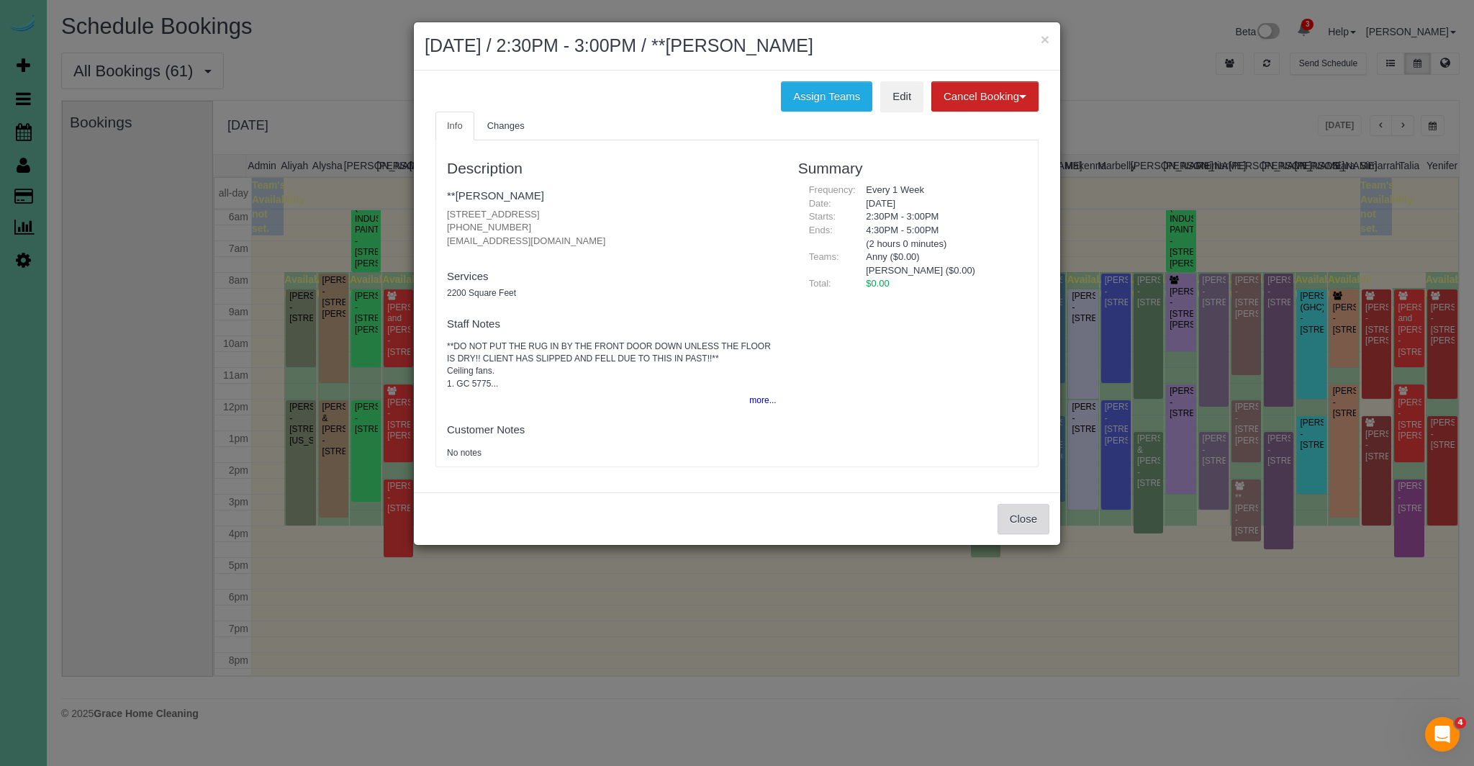
click at [1033, 521] on button "Close" at bounding box center [1024, 519] width 52 height 30
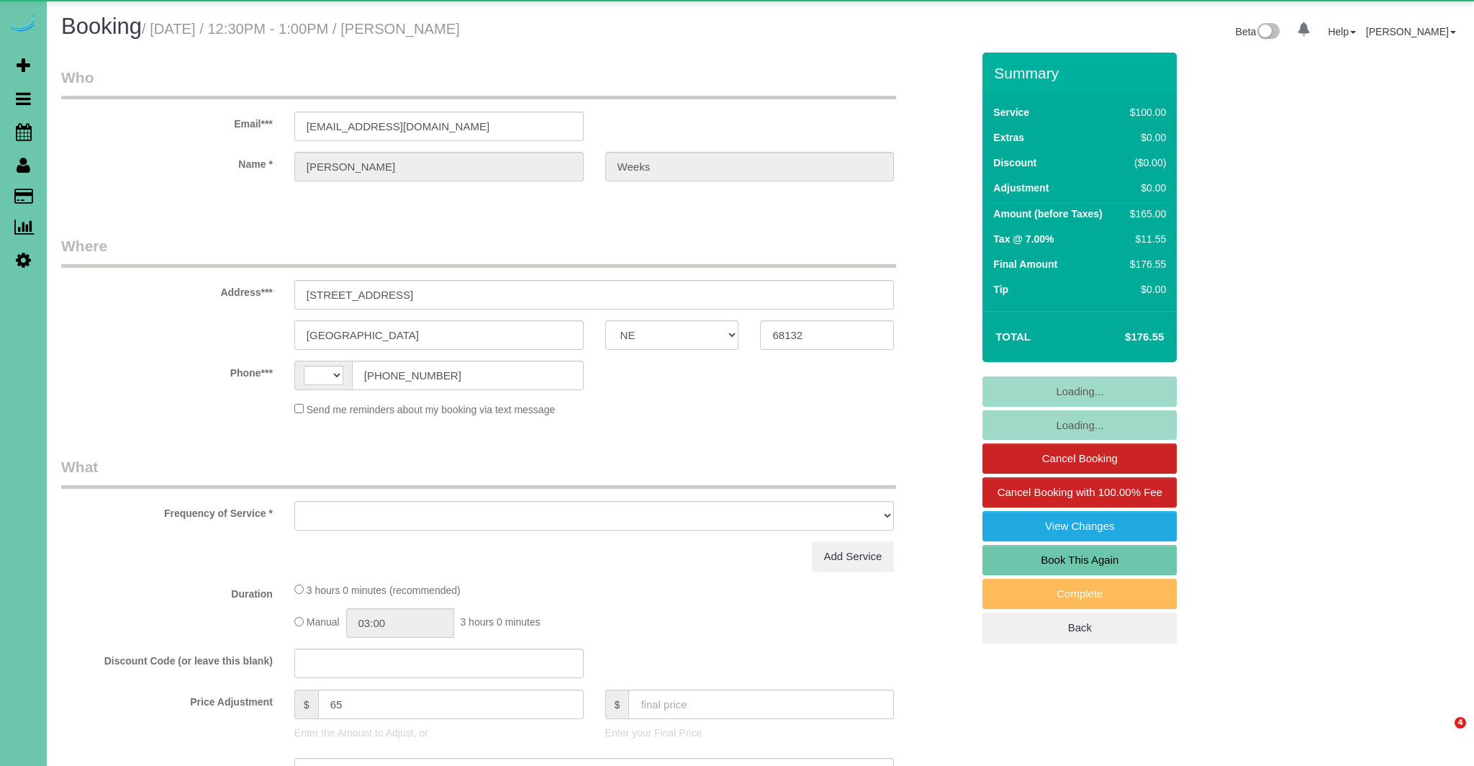
select select "NE"
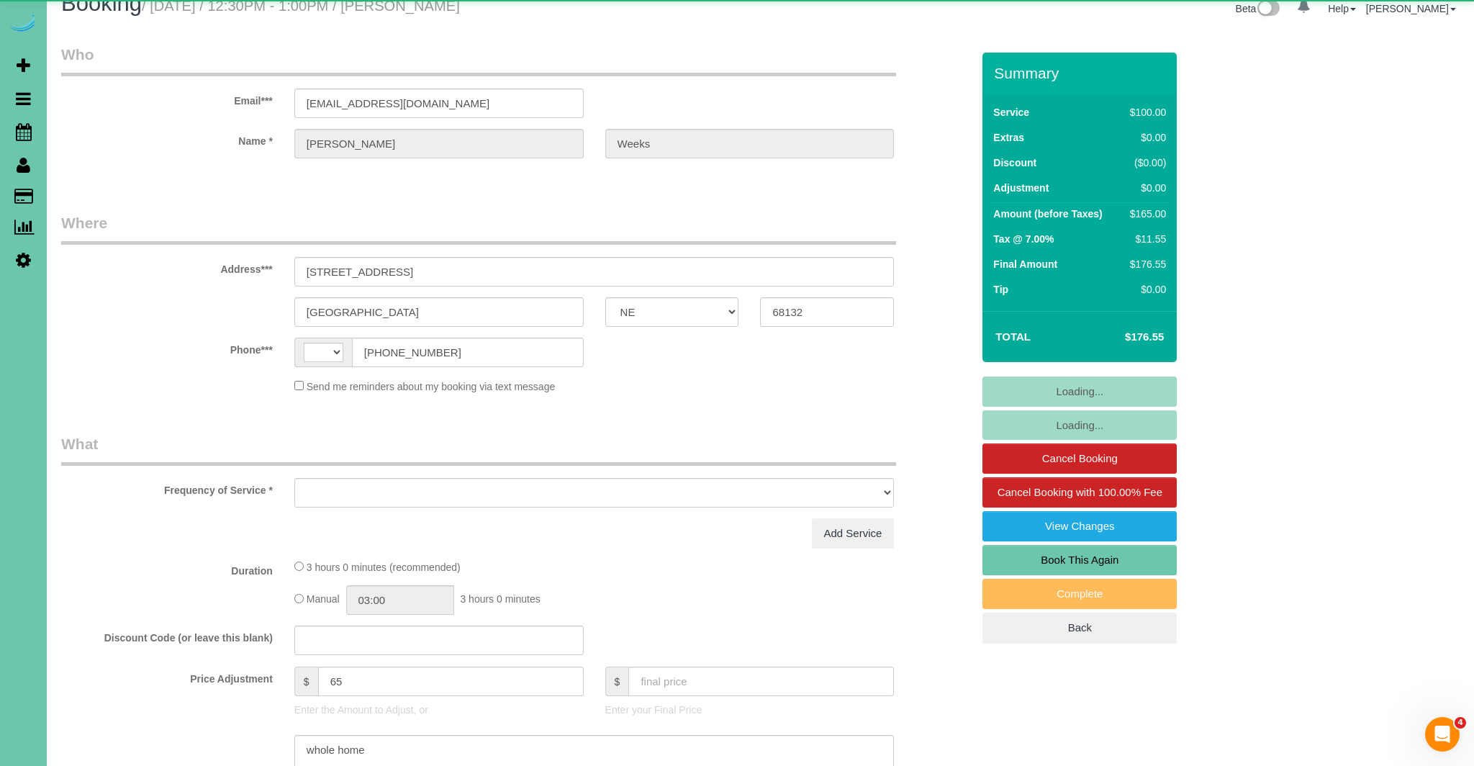
select select "string:US"
select select "object:648"
select select "string:fspay-c999ee5d-3f75-4b3b-b9b7-70c4a9f040f3"
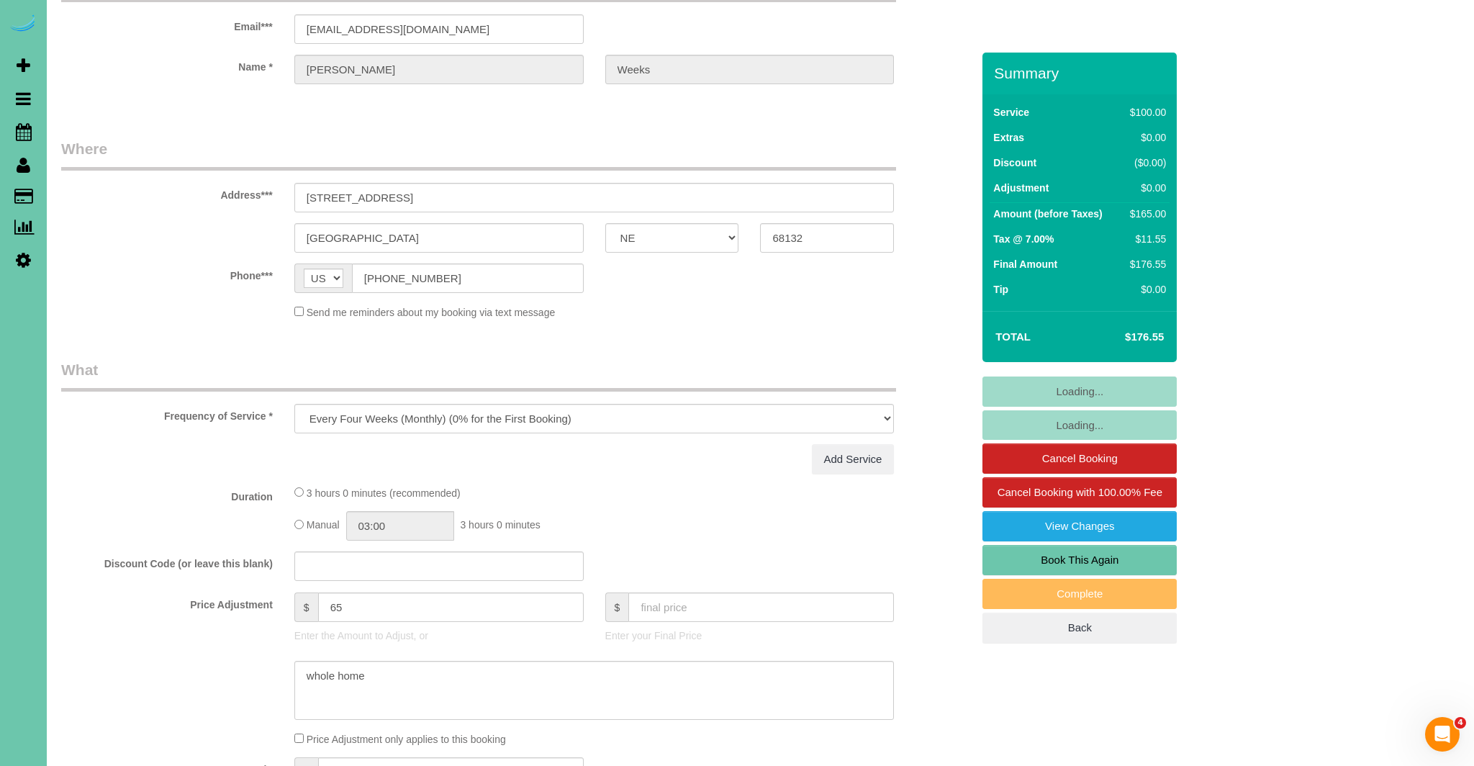
select select "object:695"
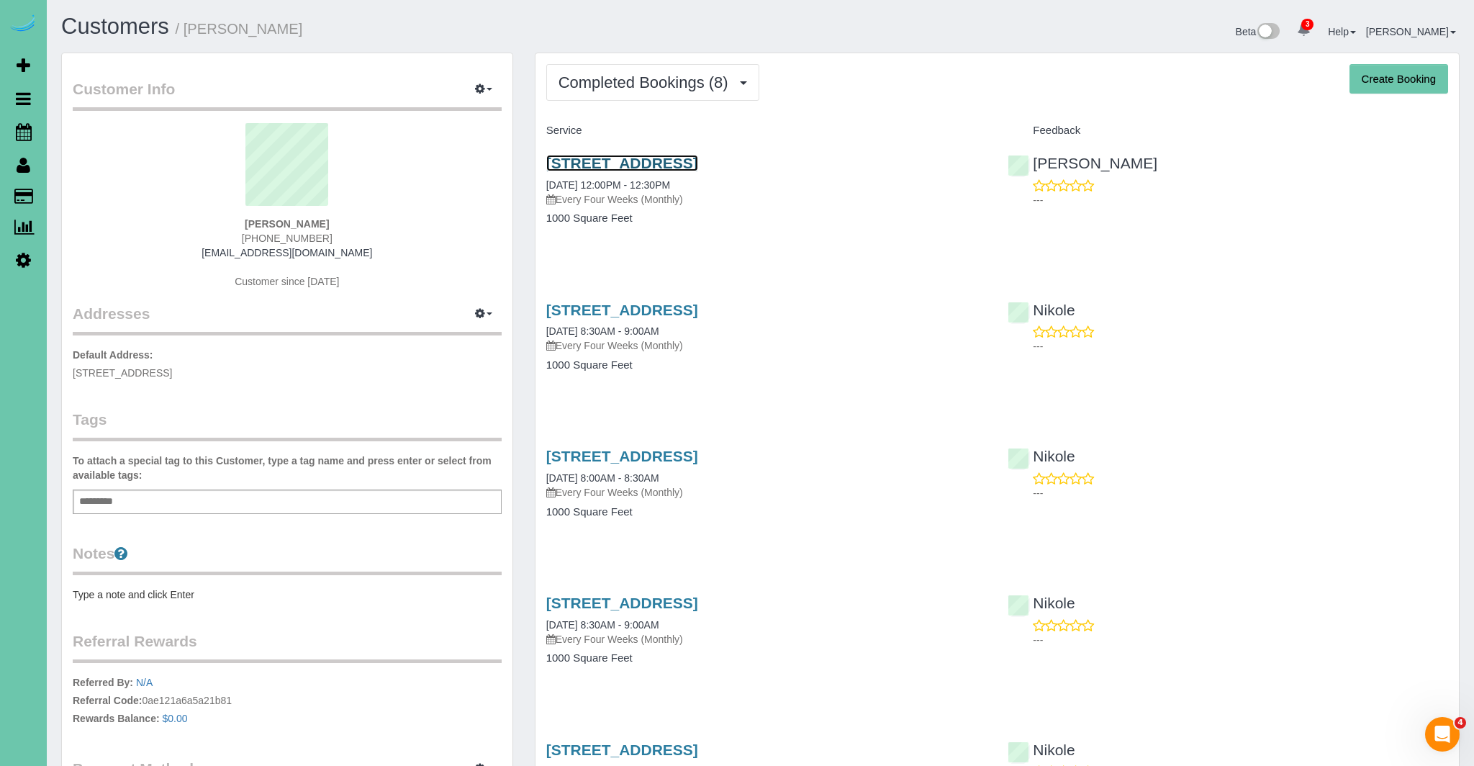
click at [697, 162] on link "[STREET_ADDRESS]" at bounding box center [622, 163] width 152 height 17
click at [698, 312] on link "[STREET_ADDRESS]" at bounding box center [622, 310] width 152 height 17
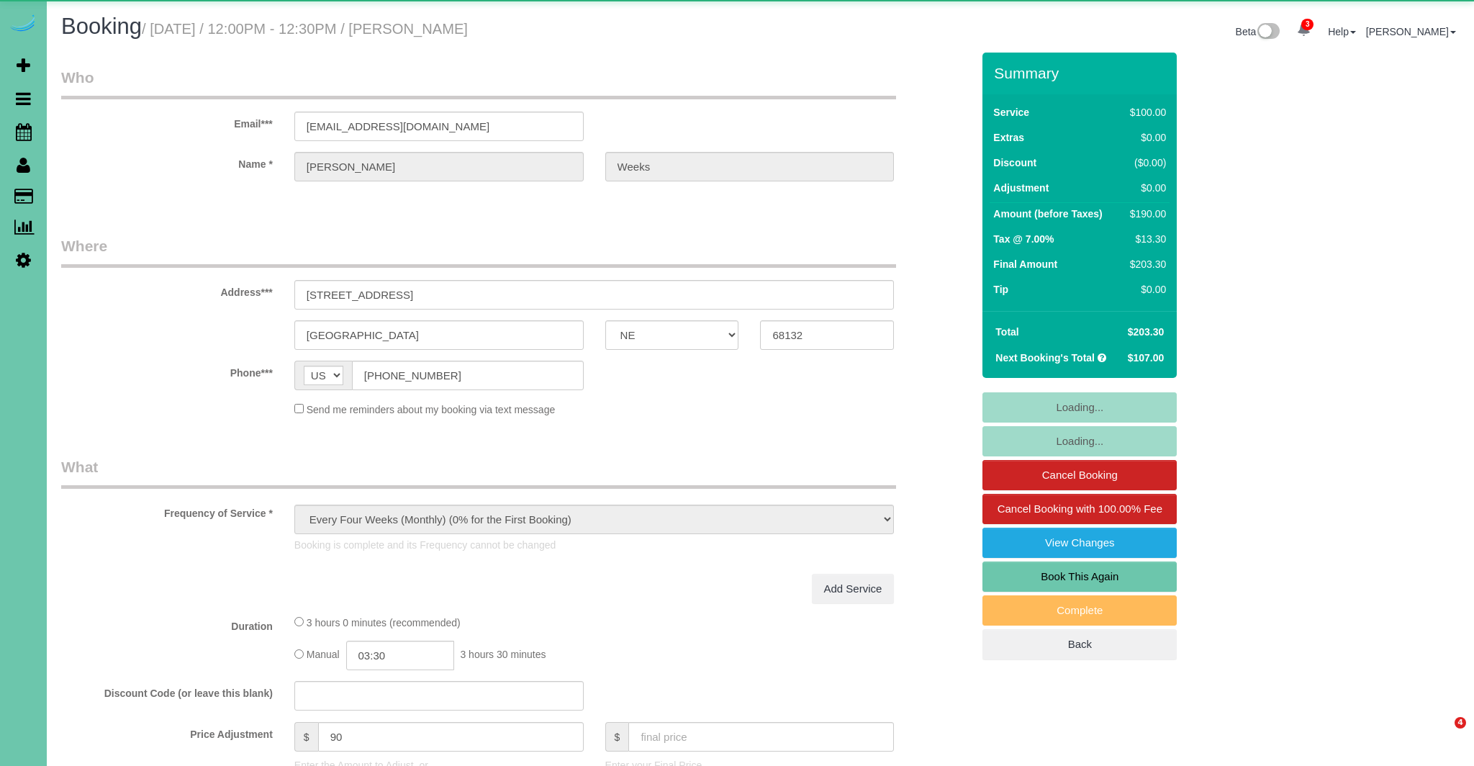
select select "NE"
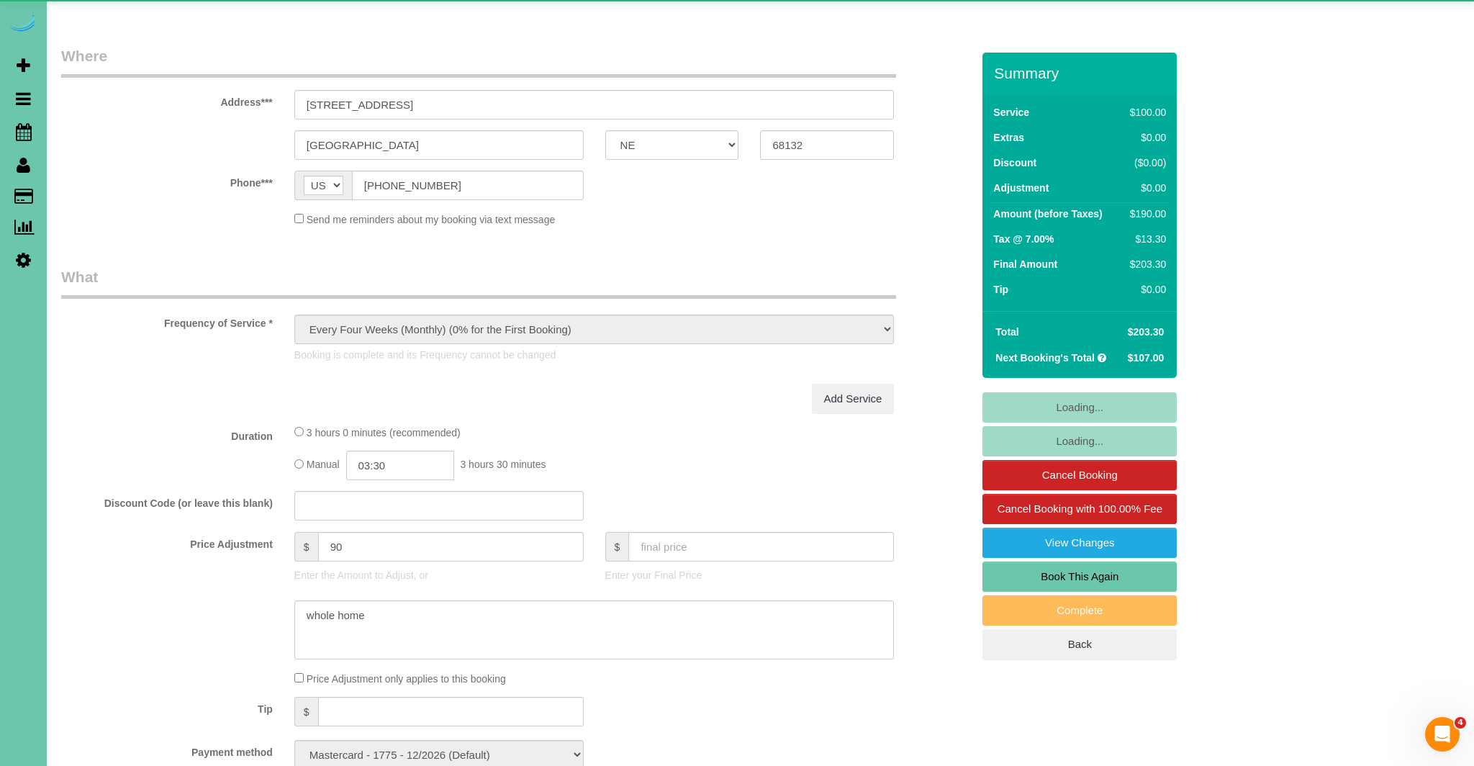
select select "object:660"
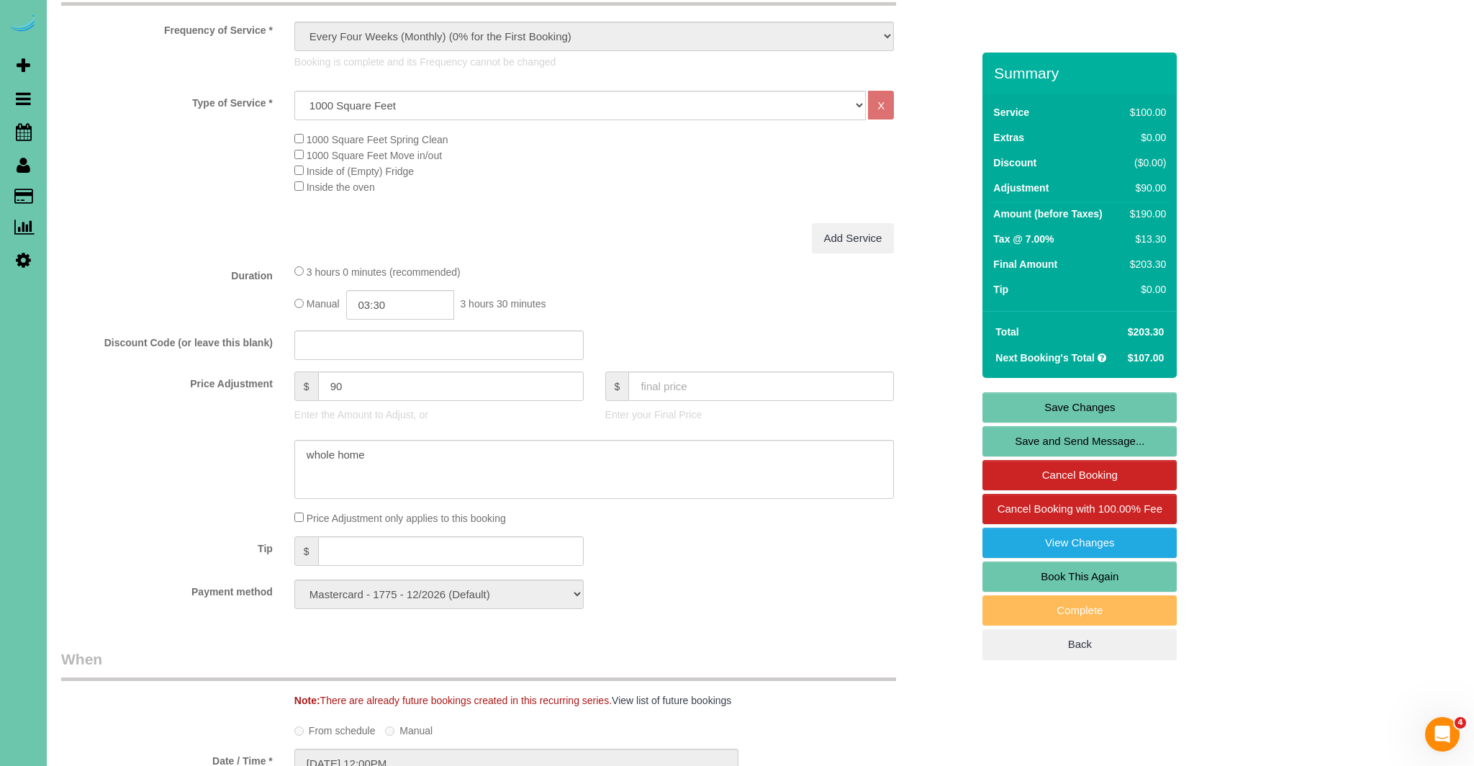
scroll to position [486, 0]
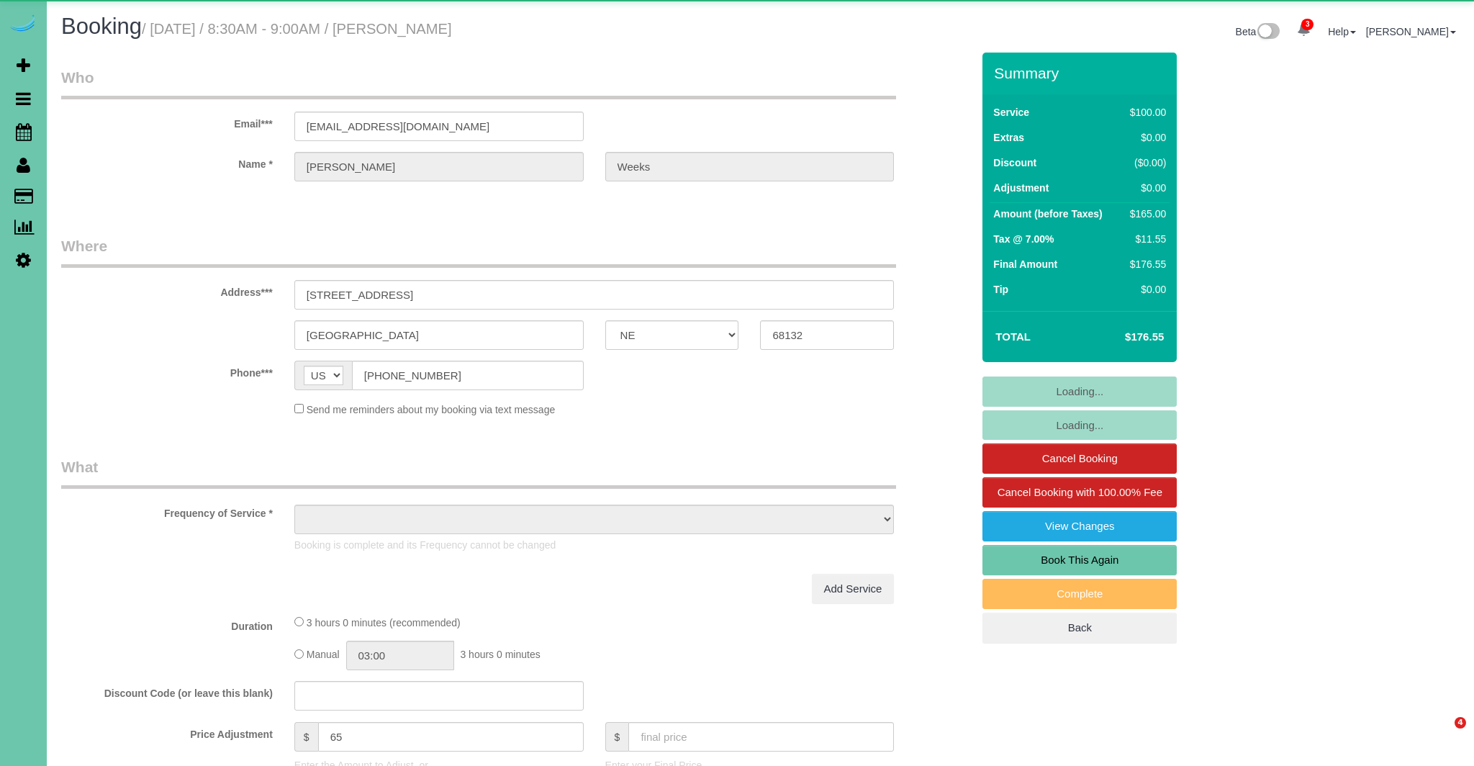
select select "NE"
select select "object:900"
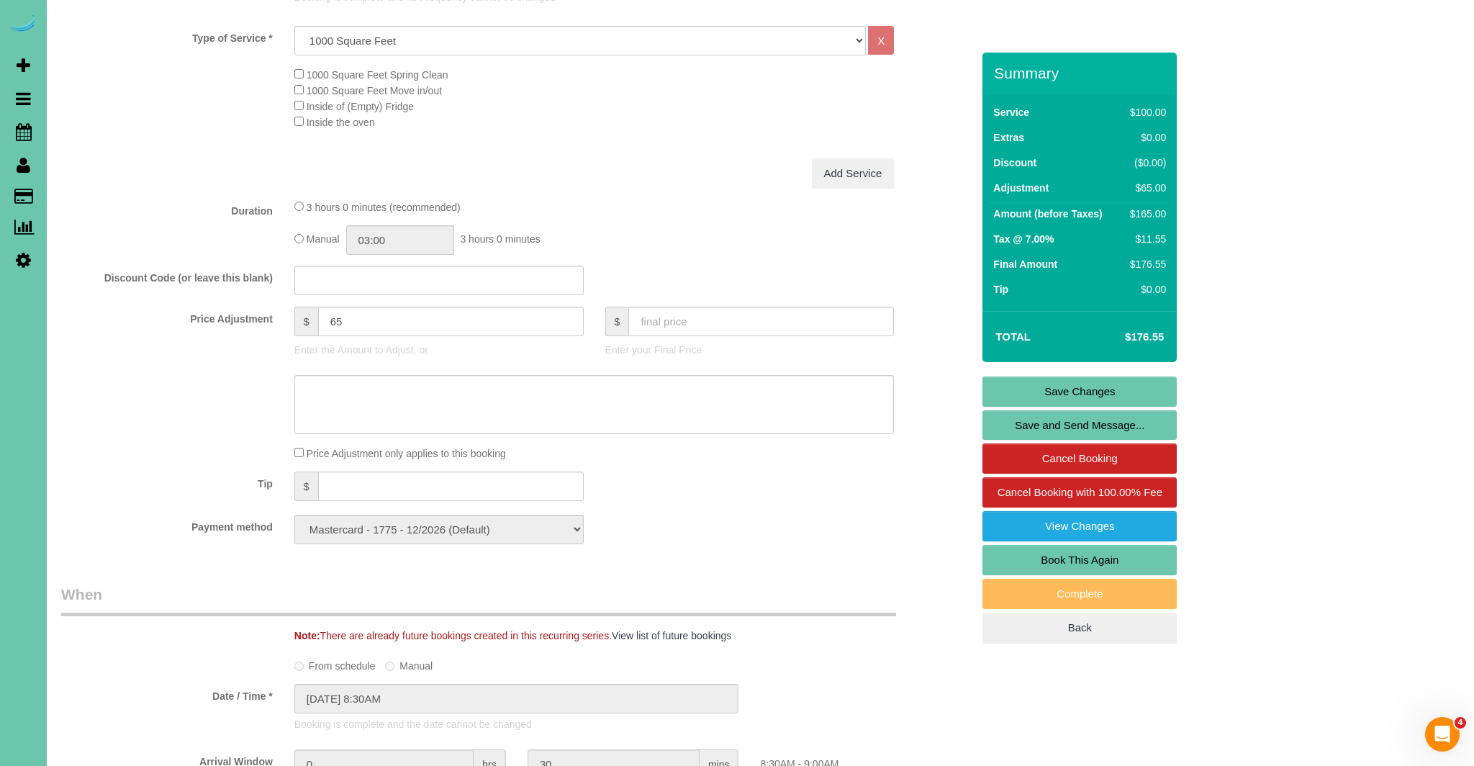
scroll to position [550, 0]
click at [362, 404] on textarea at bounding box center [594, 402] width 600 height 59
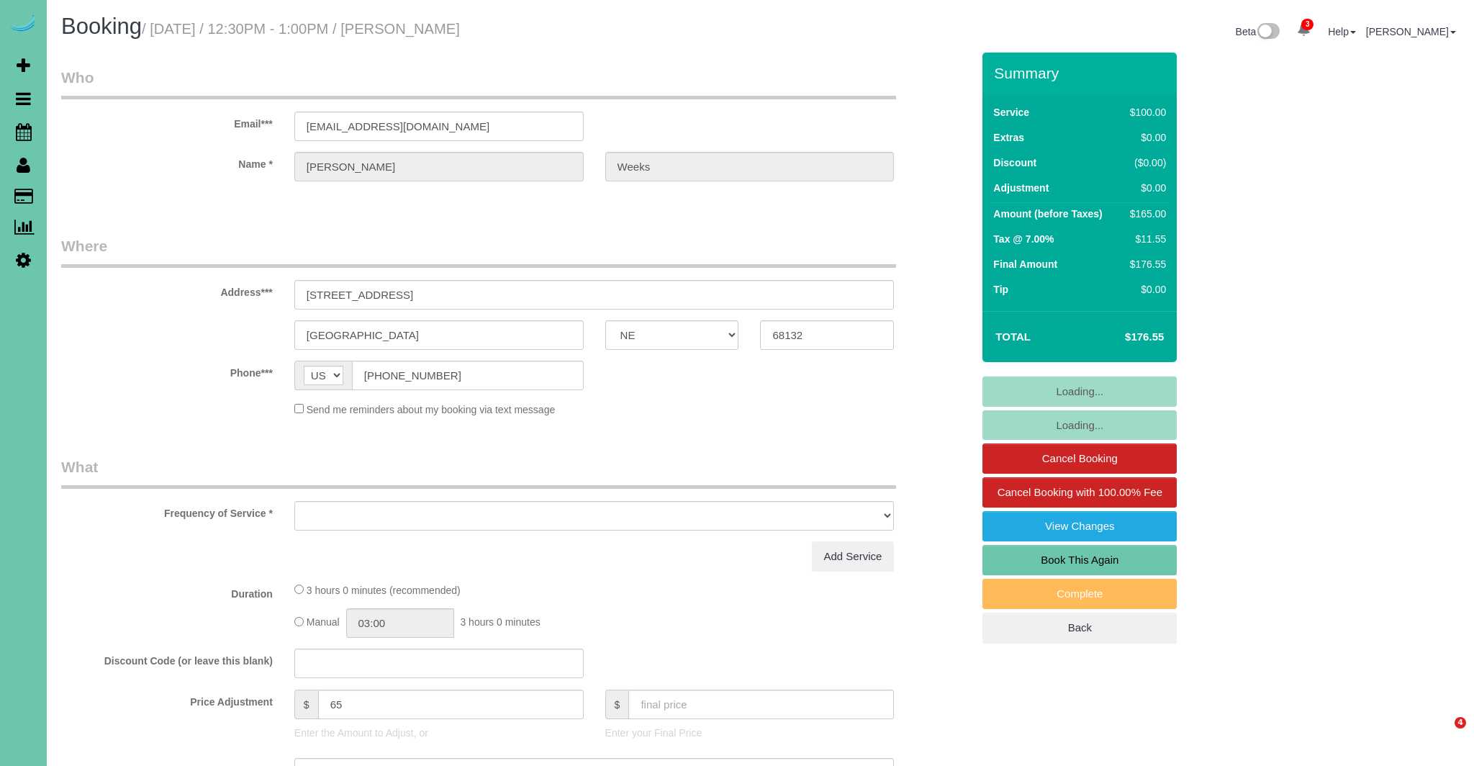
select select "NE"
select select "object:710"
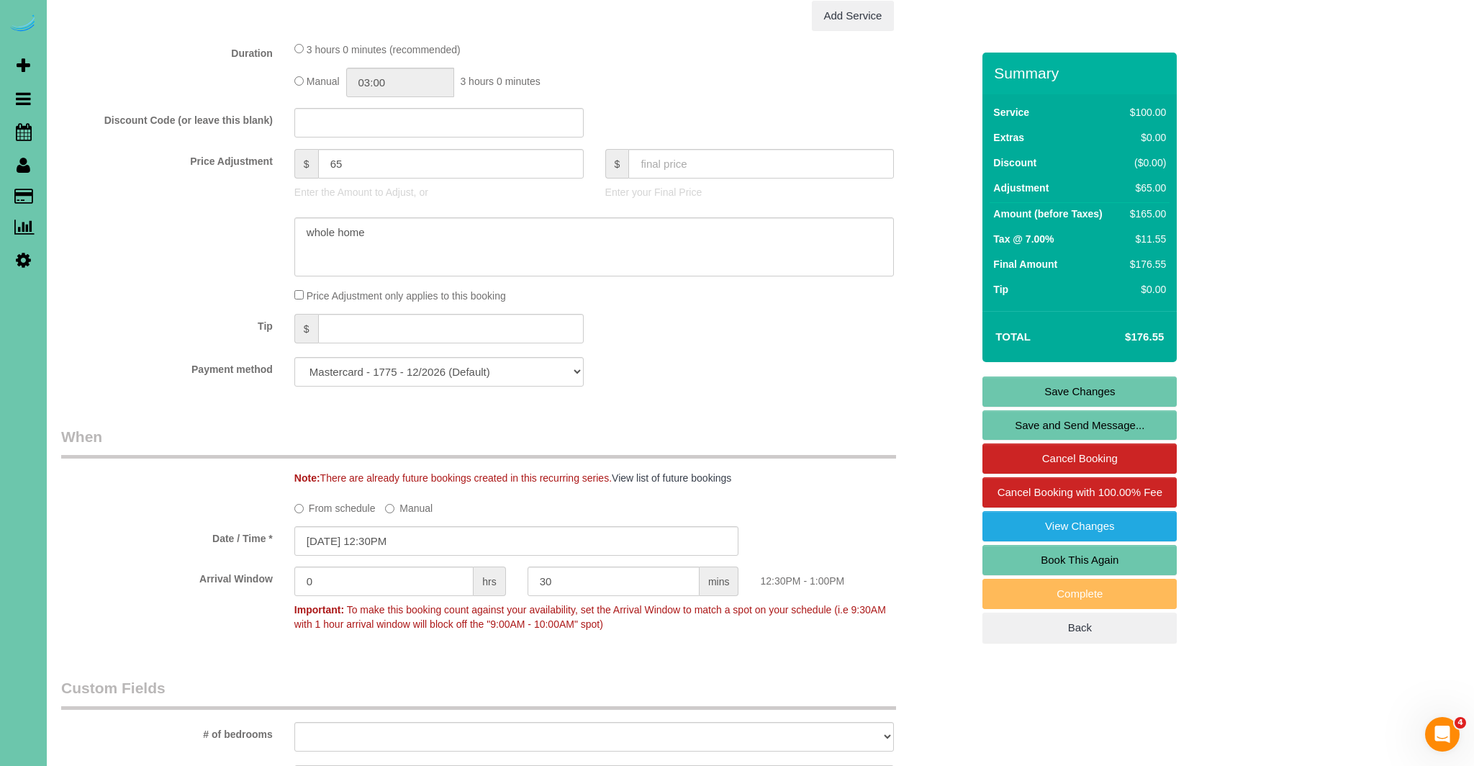
scroll to position [667, 0]
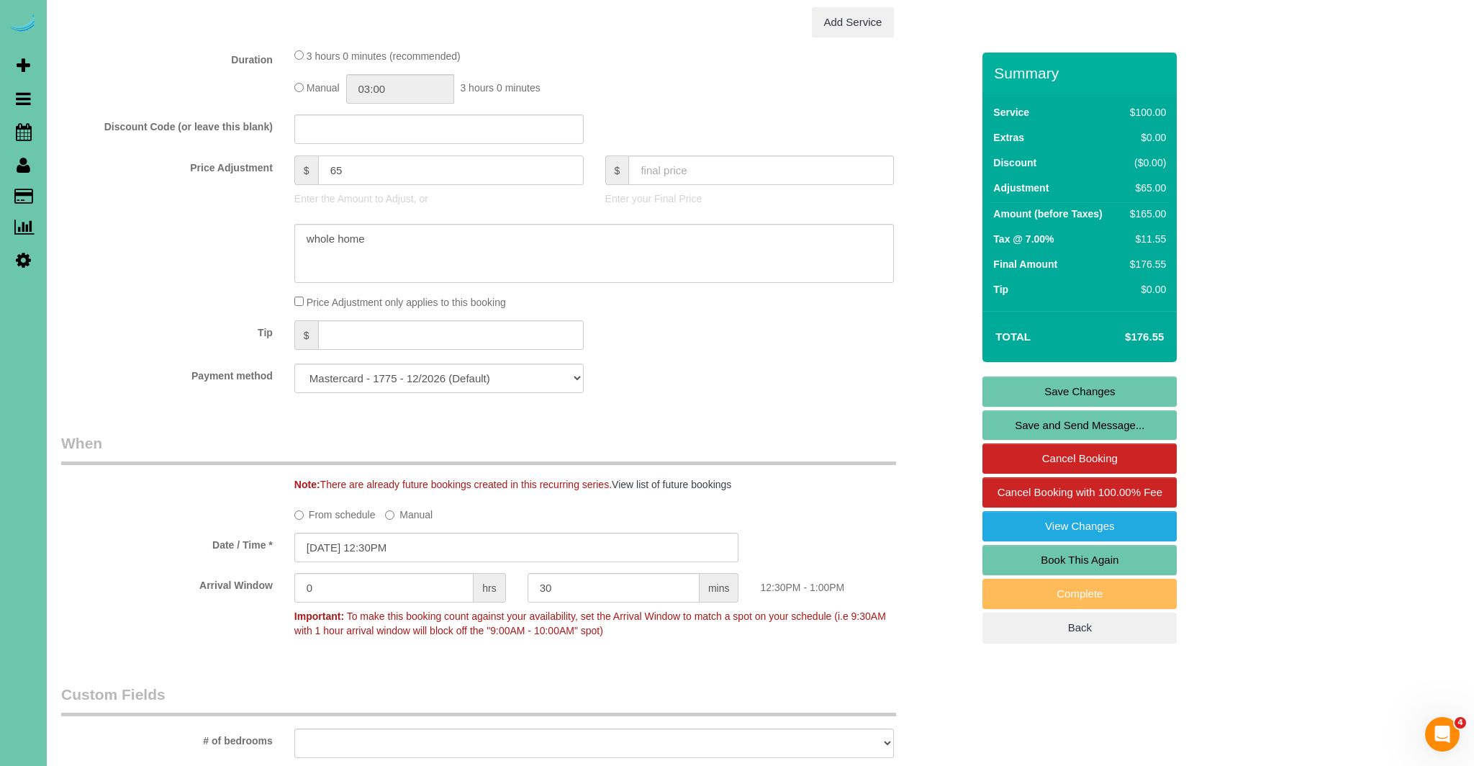
click at [353, 173] on input "65" at bounding box center [451, 171] width 266 height 30
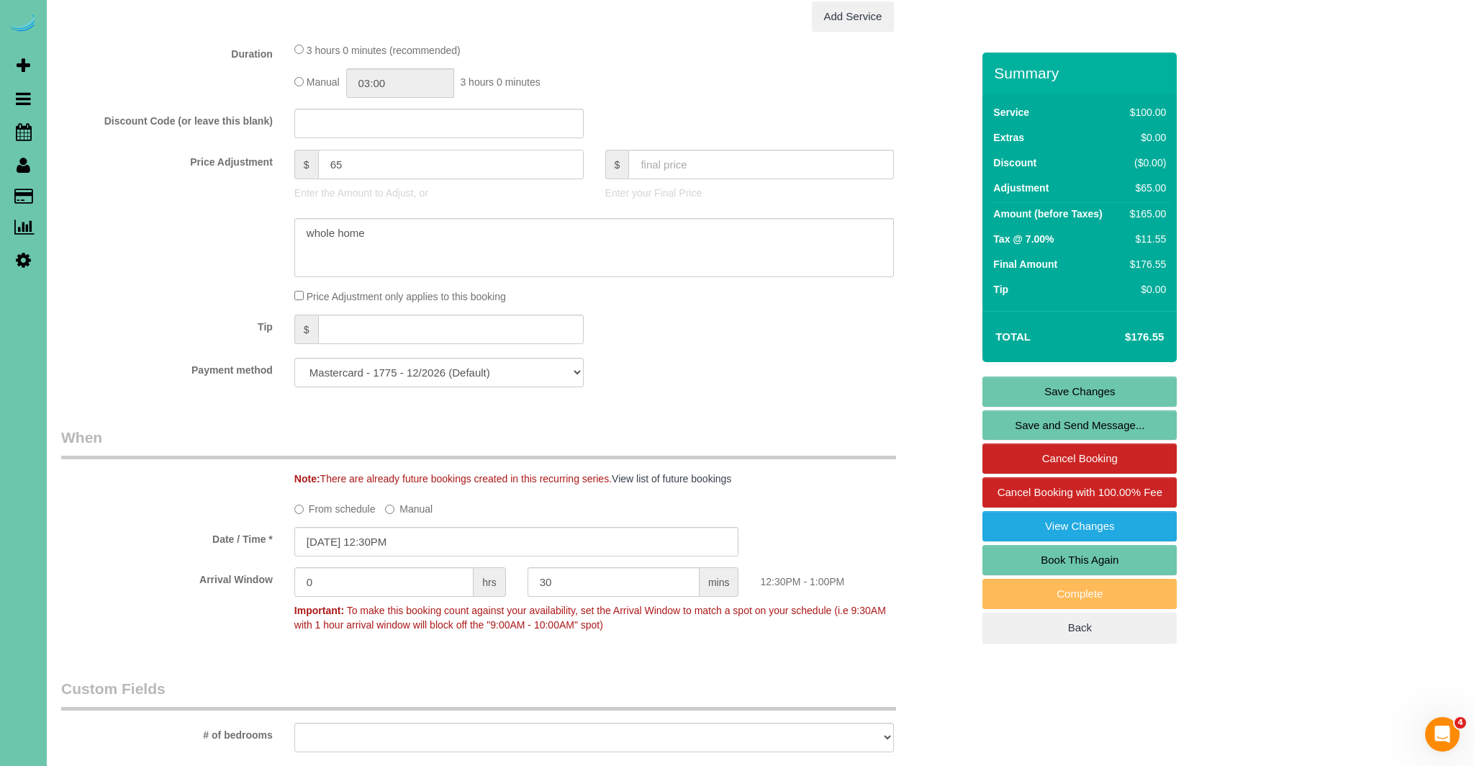
drag, startPoint x: 356, startPoint y: 173, endPoint x: 285, endPoint y: 163, distance: 71.9
click at [285, 163] on div "$ 65 Enter the Amount to Adjust, or" at bounding box center [439, 179] width 311 height 58
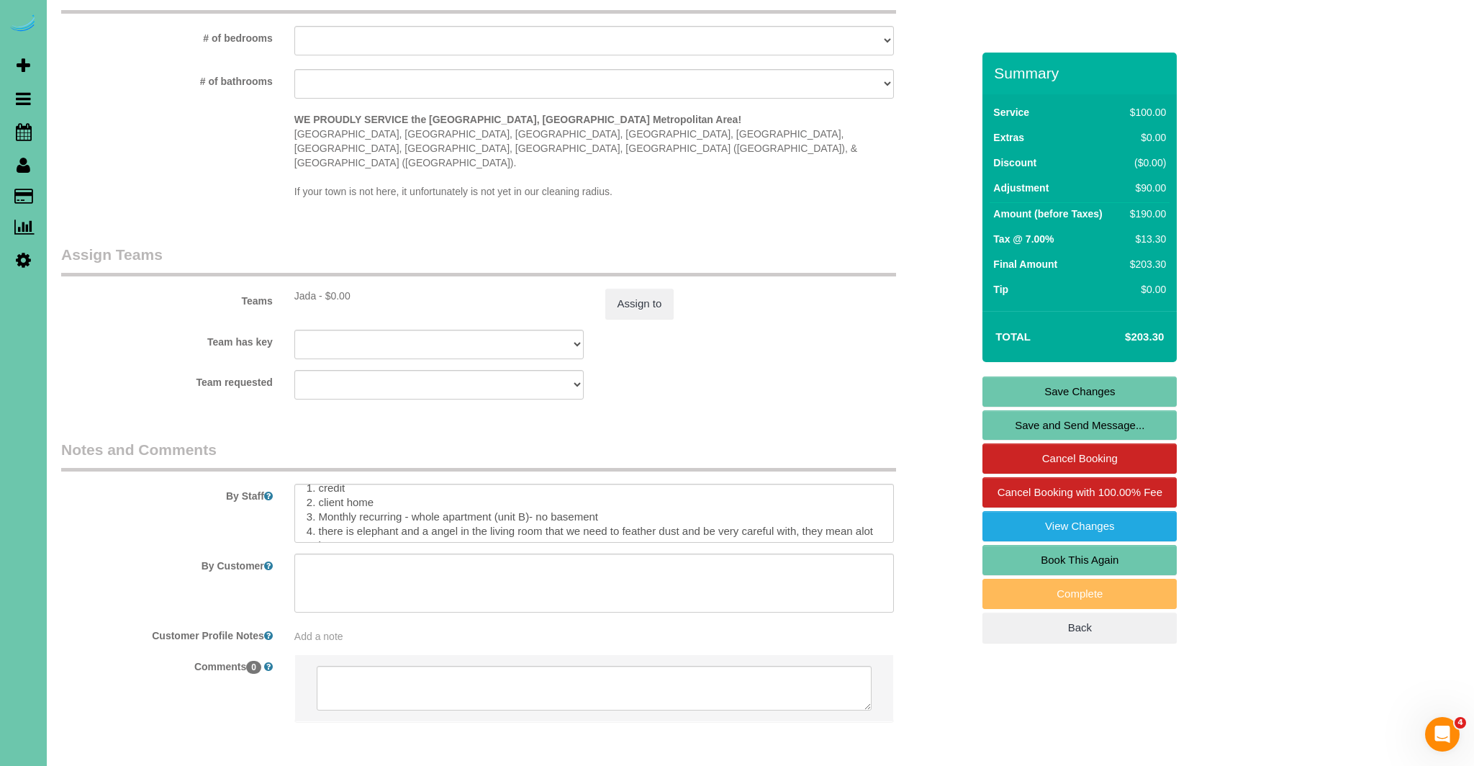
scroll to position [1371, 0]
type input "90"
drag, startPoint x: 536, startPoint y: 485, endPoint x: 600, endPoint y: 485, distance: 63.4
click at [604, 485] on textarea at bounding box center [594, 509] width 600 height 59
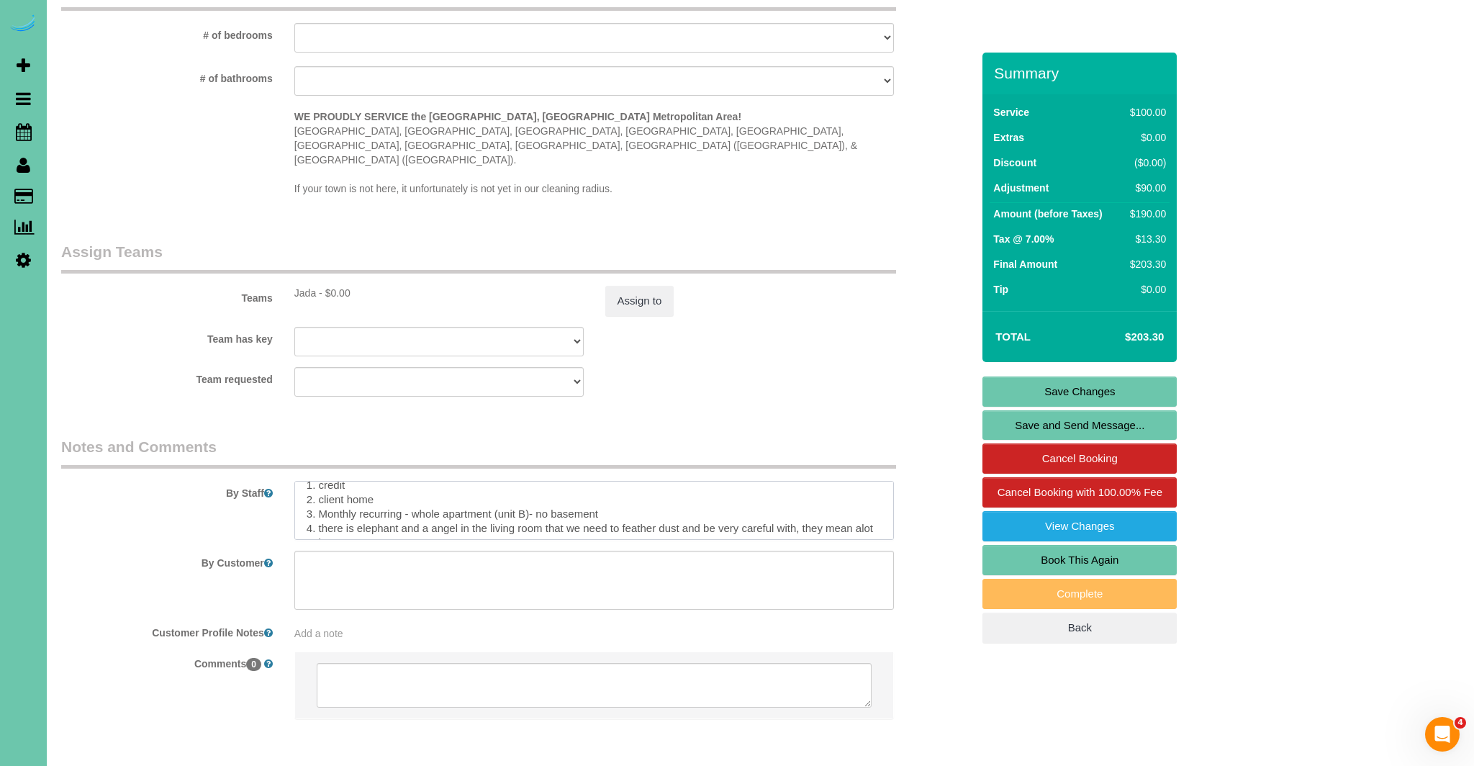
click at [543, 486] on textarea at bounding box center [594, 510] width 600 height 59
drag, startPoint x: 550, startPoint y: 485, endPoint x: 515, endPoint y: 487, distance: 35.4
click at [540, 484] on textarea at bounding box center [594, 510] width 600 height 59
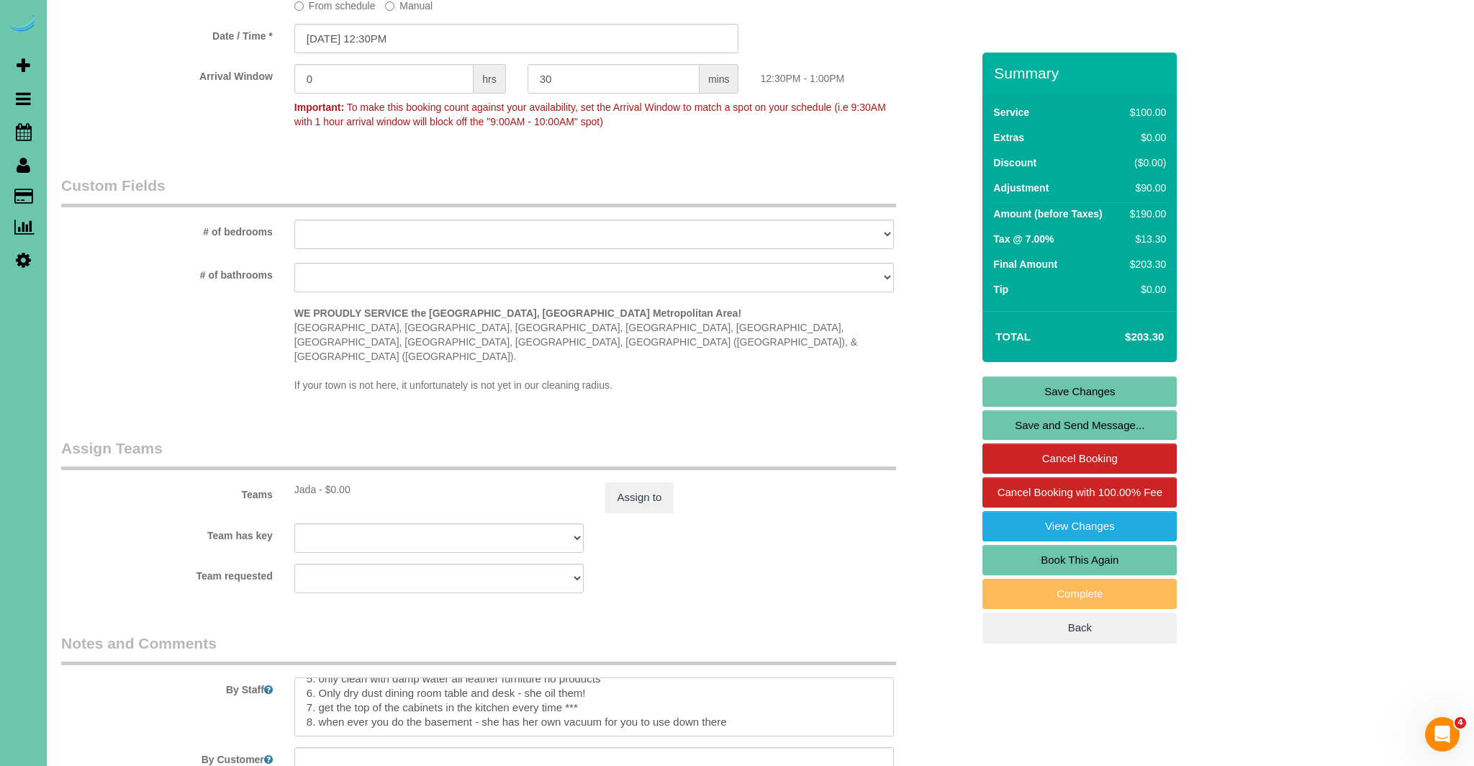
scroll to position [1400, 0]
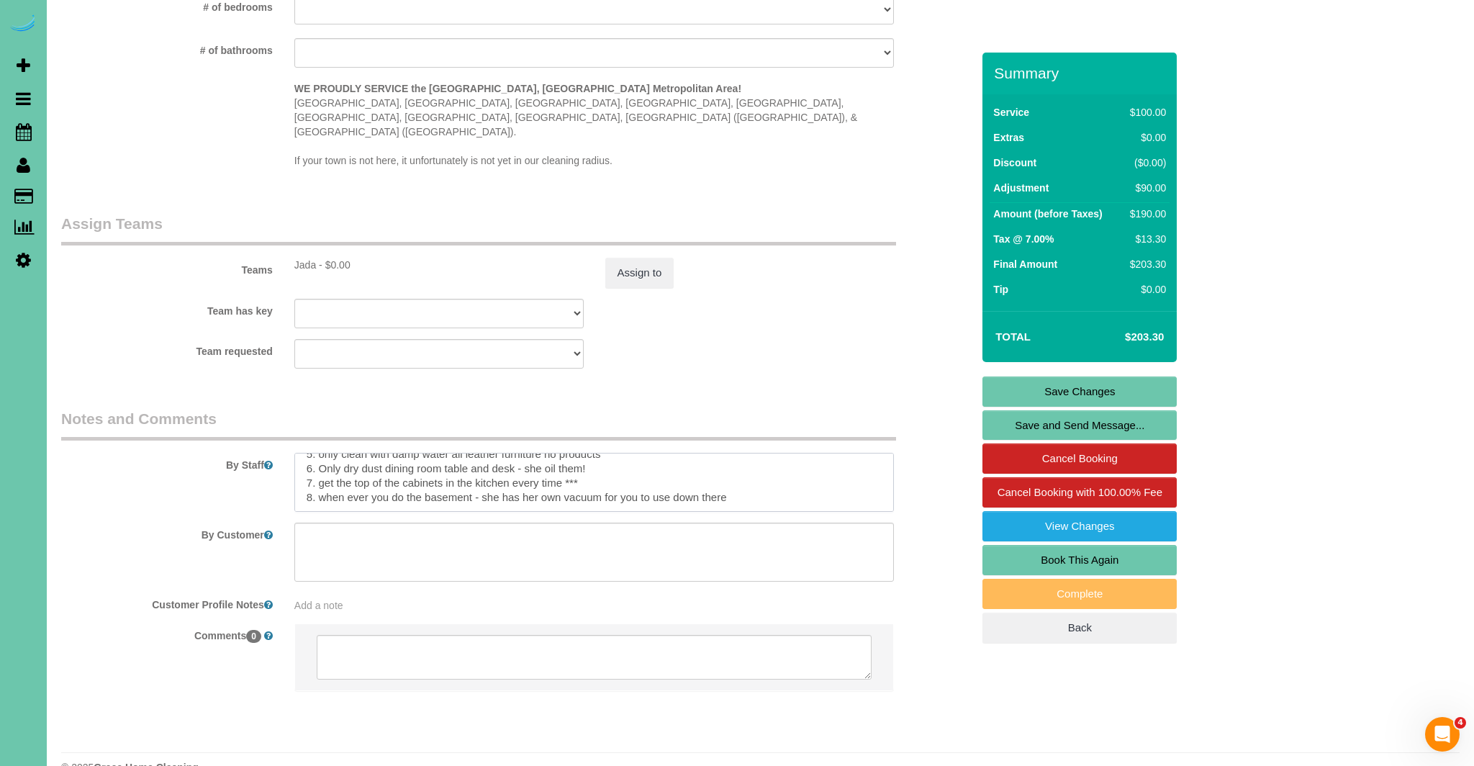
type textarea "**7/3/2025 - Please clean the office first moving forward*** *If client toys to…"
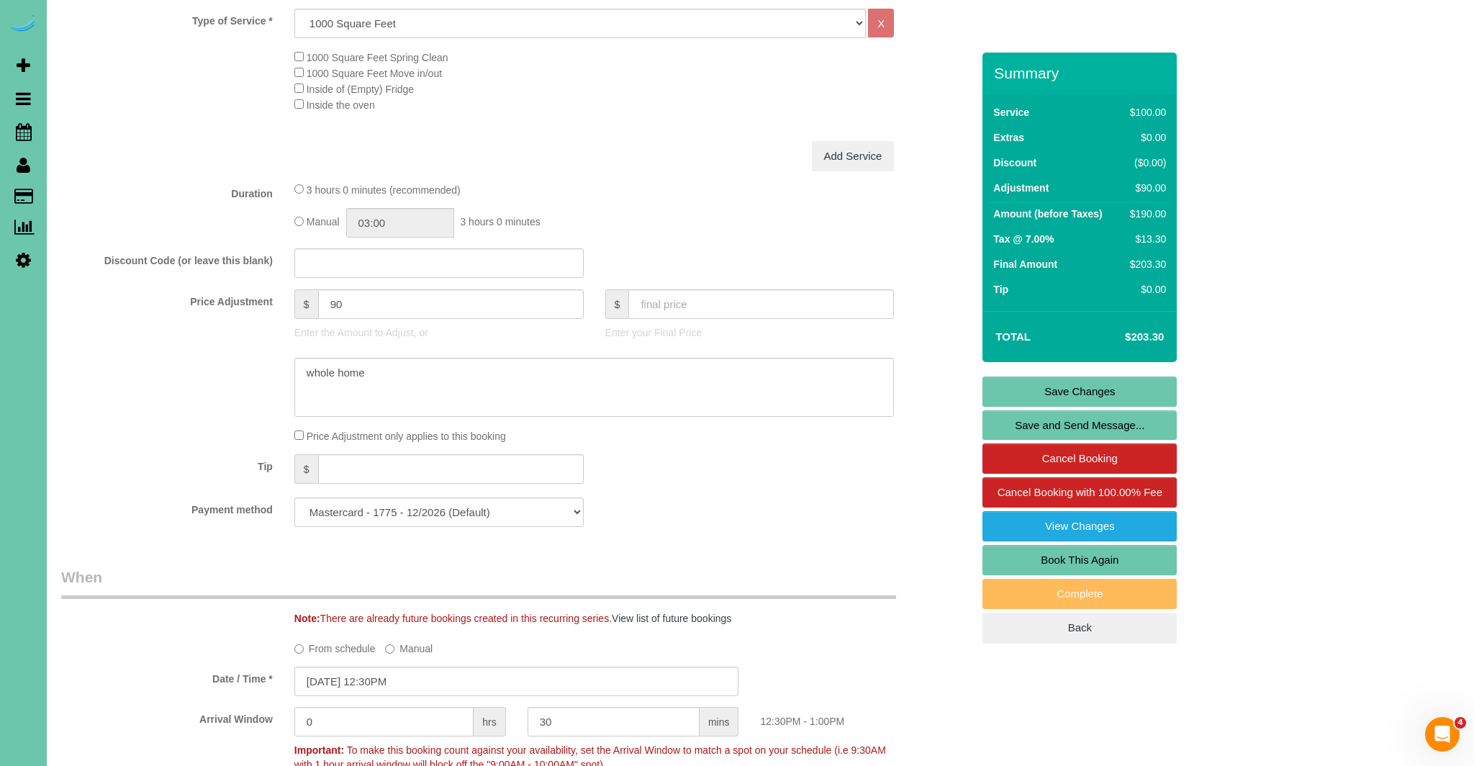
scroll to position [531, 0]
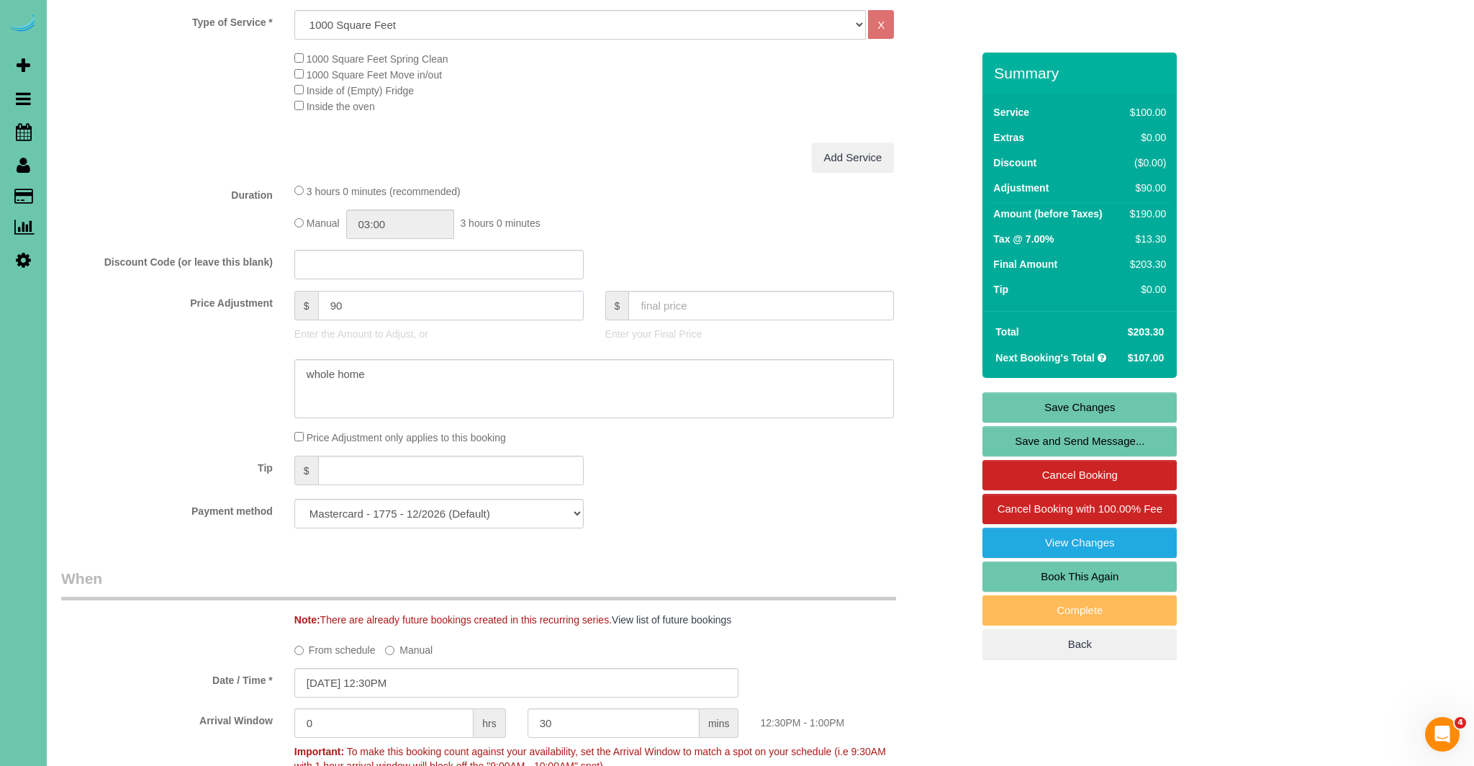
drag, startPoint x: 341, startPoint y: 299, endPoint x: 267, endPoint y: 289, distance: 74.0
click at [267, 289] on fieldset "What Frequency of Service * One Time Weekly (0% for the First Booking) Bi-Weekl…" at bounding box center [516, 232] width 911 height 615
drag, startPoint x: 347, startPoint y: 308, endPoint x: 189, endPoint y: 310, distance: 158.4
click at [275, 300] on div "Price Adjustment $ 65 Enter the Amount to Adjust, or $ Enter your Final Price" at bounding box center [516, 320] width 932 height 58
type input "90"
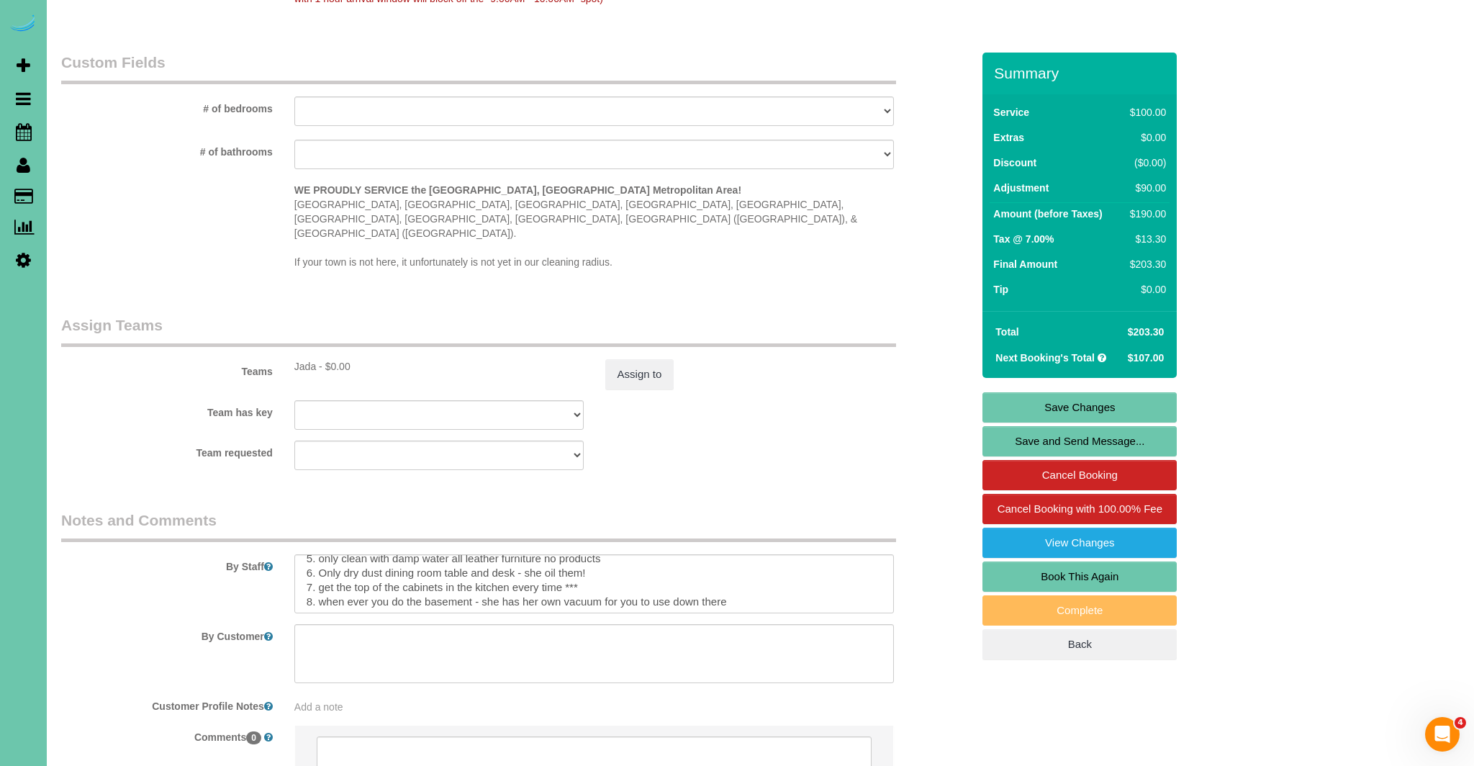
scroll to position [129, 0]
